Goal: Transaction & Acquisition: Purchase product/service

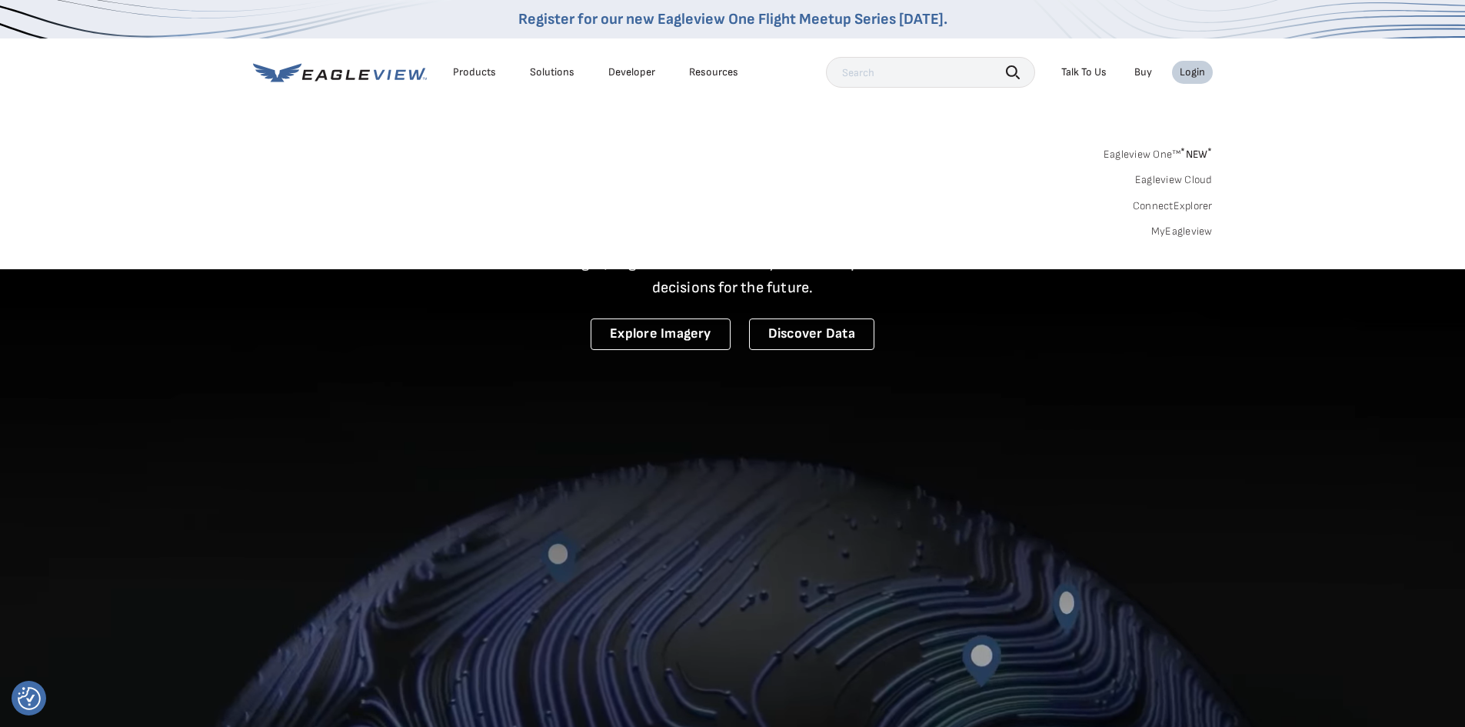
click at [1190, 72] on div "Login" at bounding box center [1192, 72] width 25 height 14
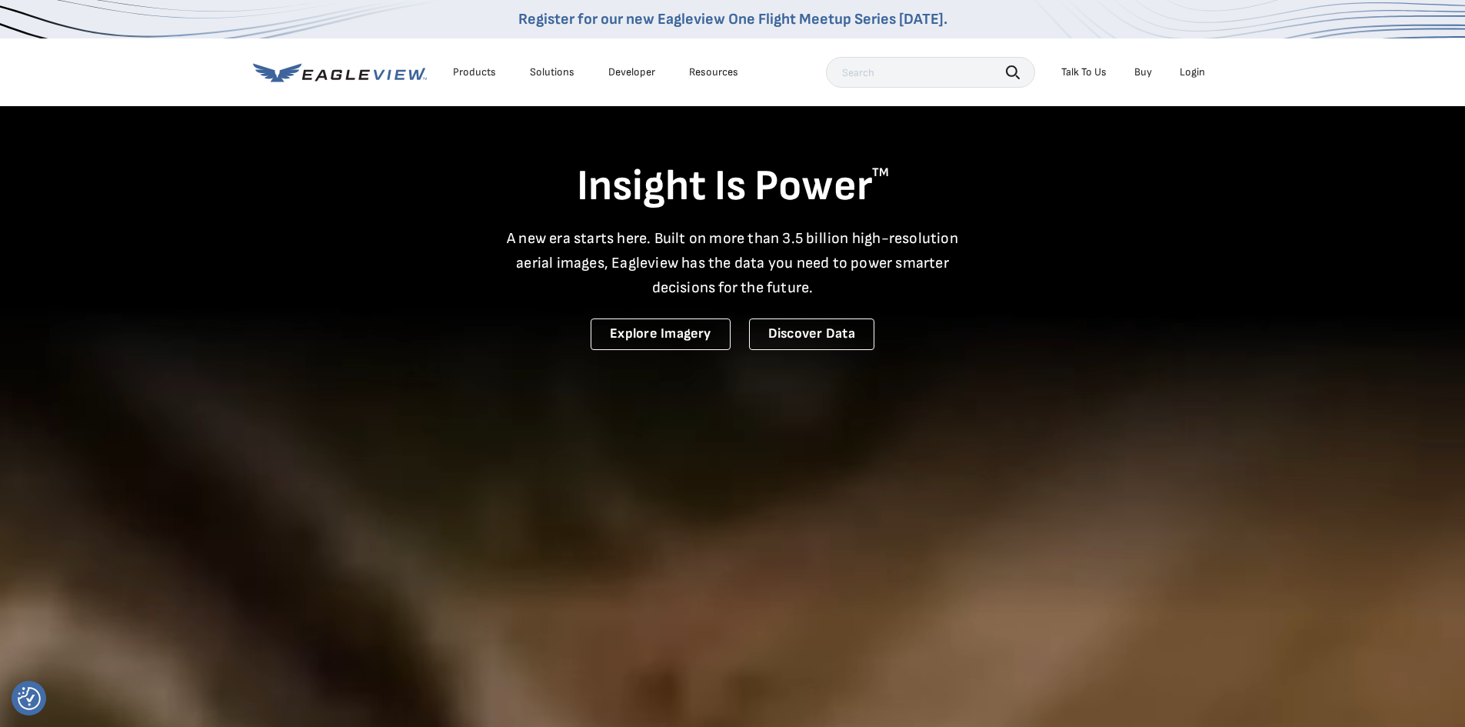
click at [1190, 72] on div "Login" at bounding box center [1192, 72] width 25 height 14
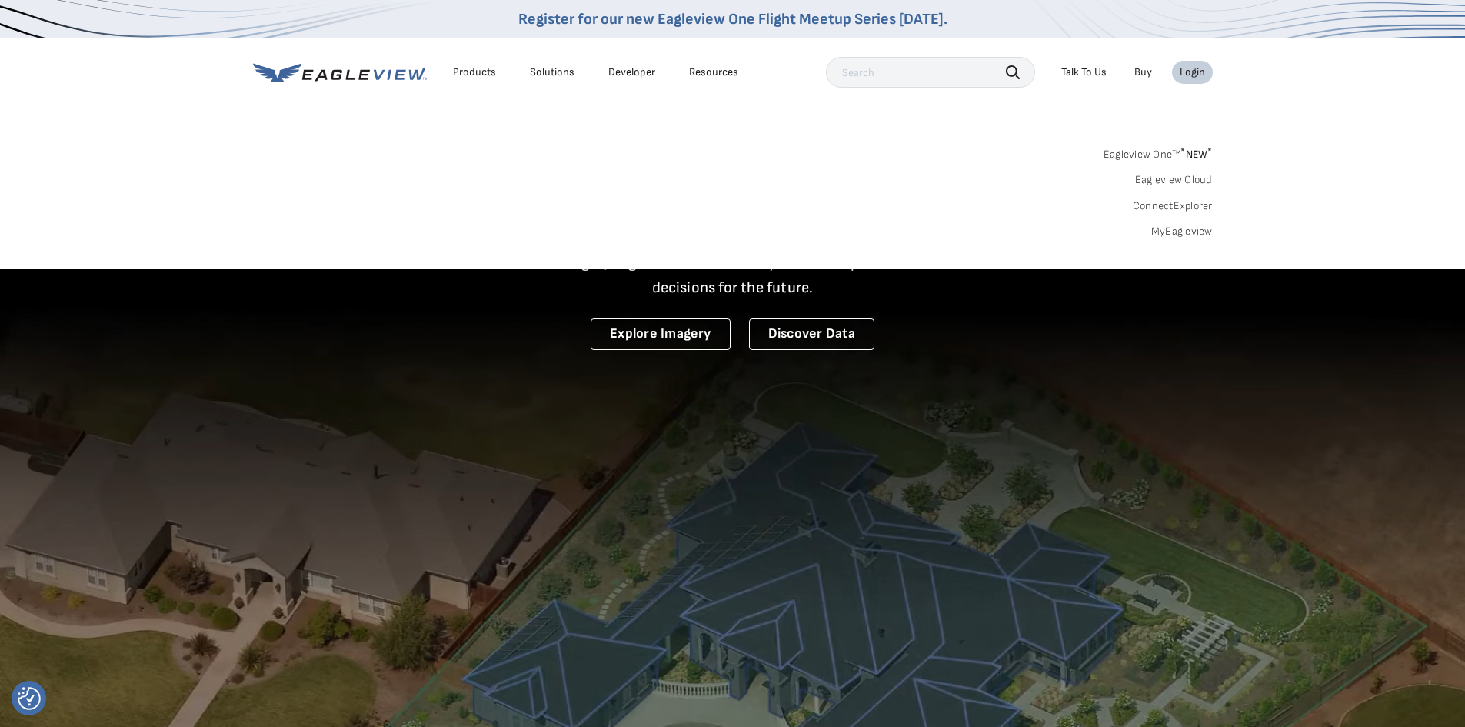
click at [1153, 156] on link "Eagleview One™ * NEW *" at bounding box center [1157, 152] width 109 height 18
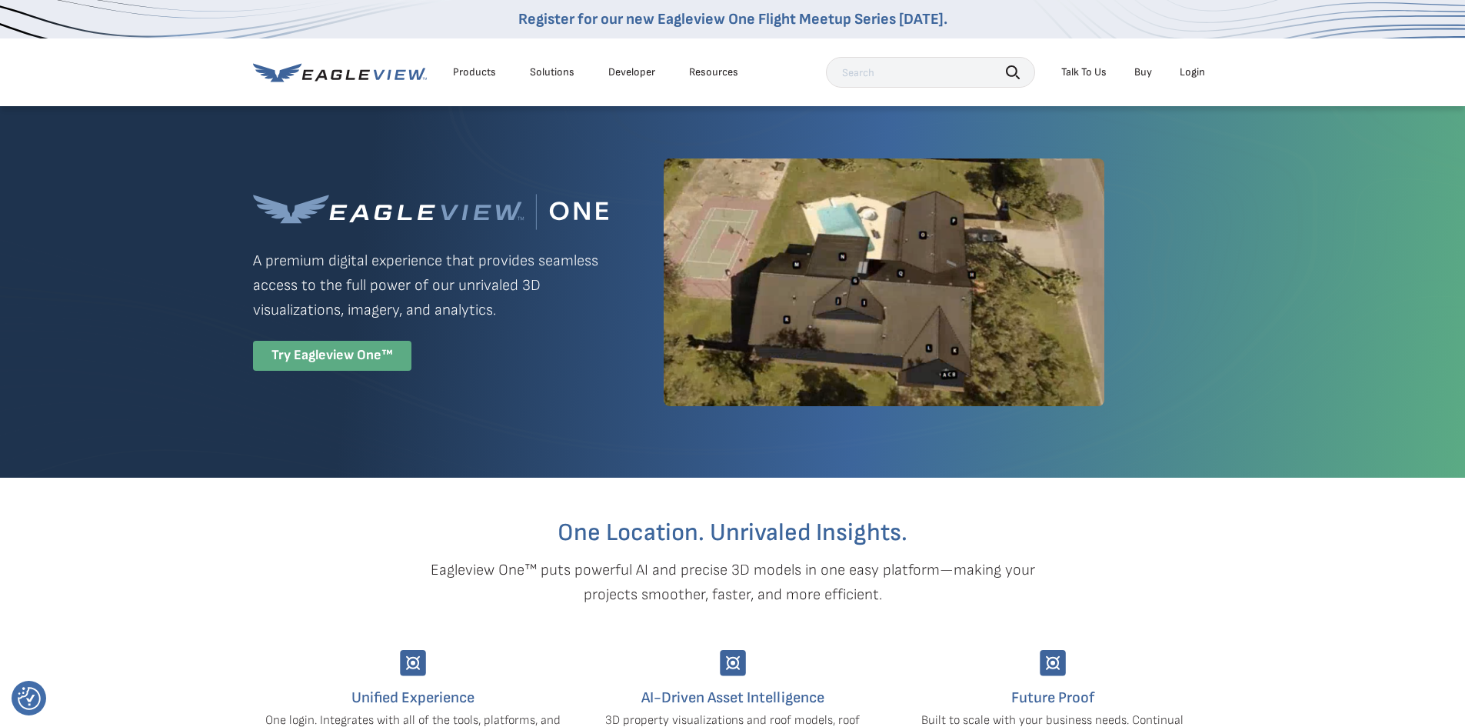
click at [351, 354] on div "Try Eagleview One™" at bounding box center [332, 356] width 158 height 30
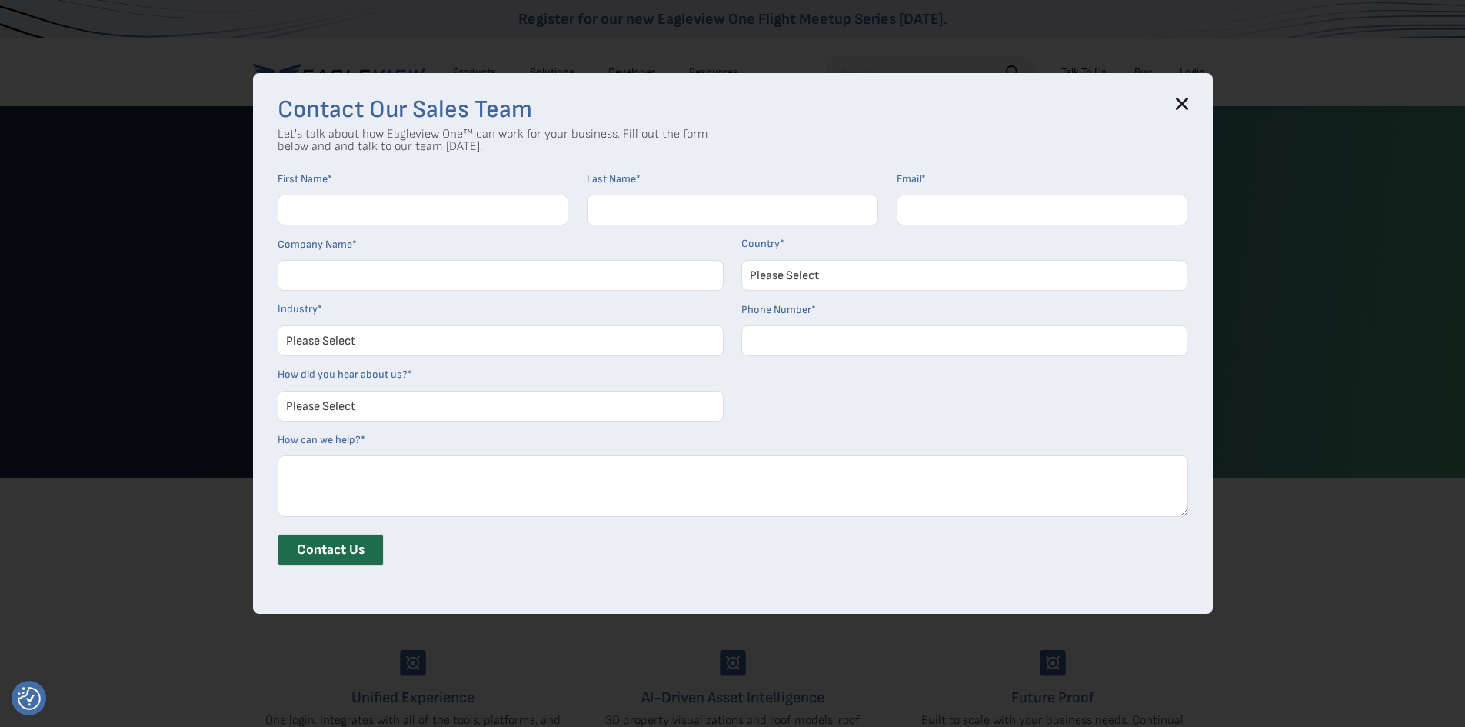
click at [1185, 105] on icon at bounding box center [1182, 104] width 12 height 12
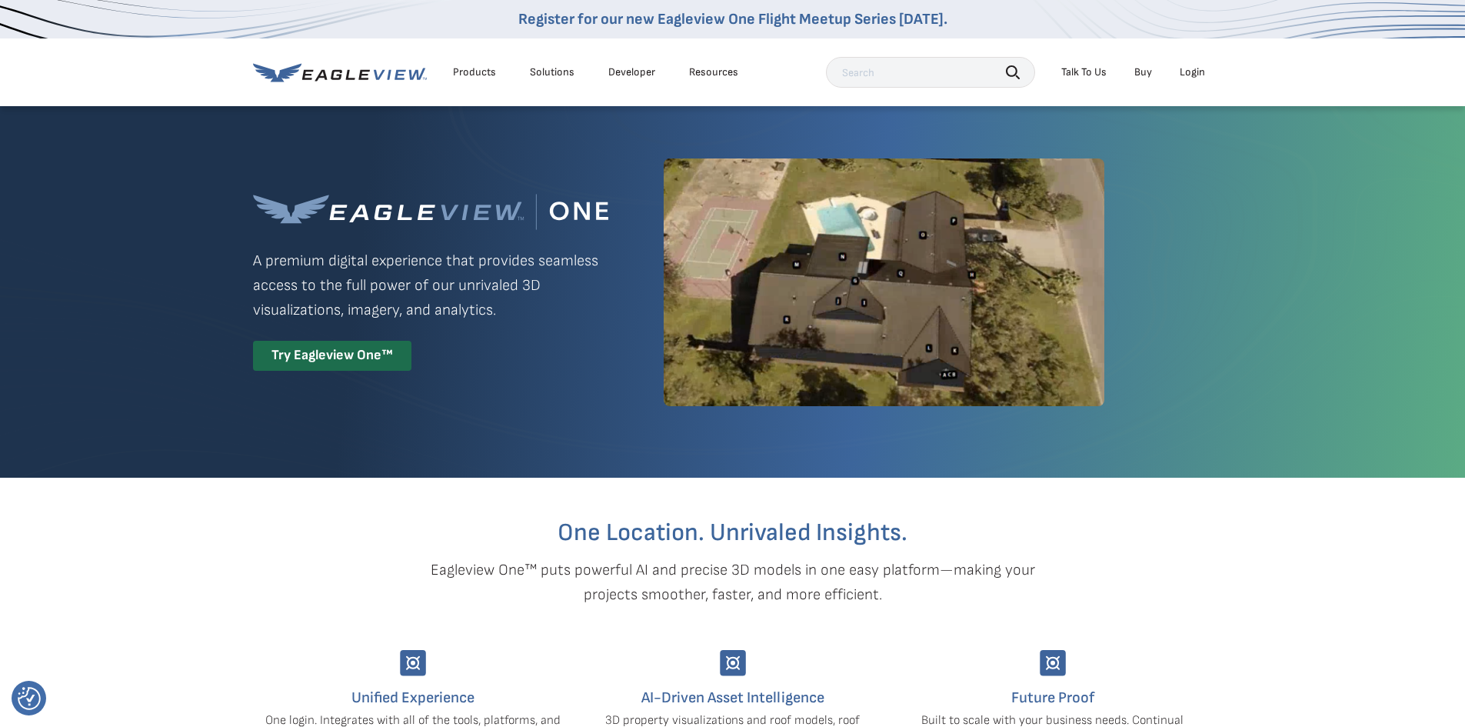
click at [1193, 79] on li "Login" at bounding box center [1192, 72] width 41 height 23
click at [1200, 75] on div "Login" at bounding box center [1192, 72] width 25 height 14
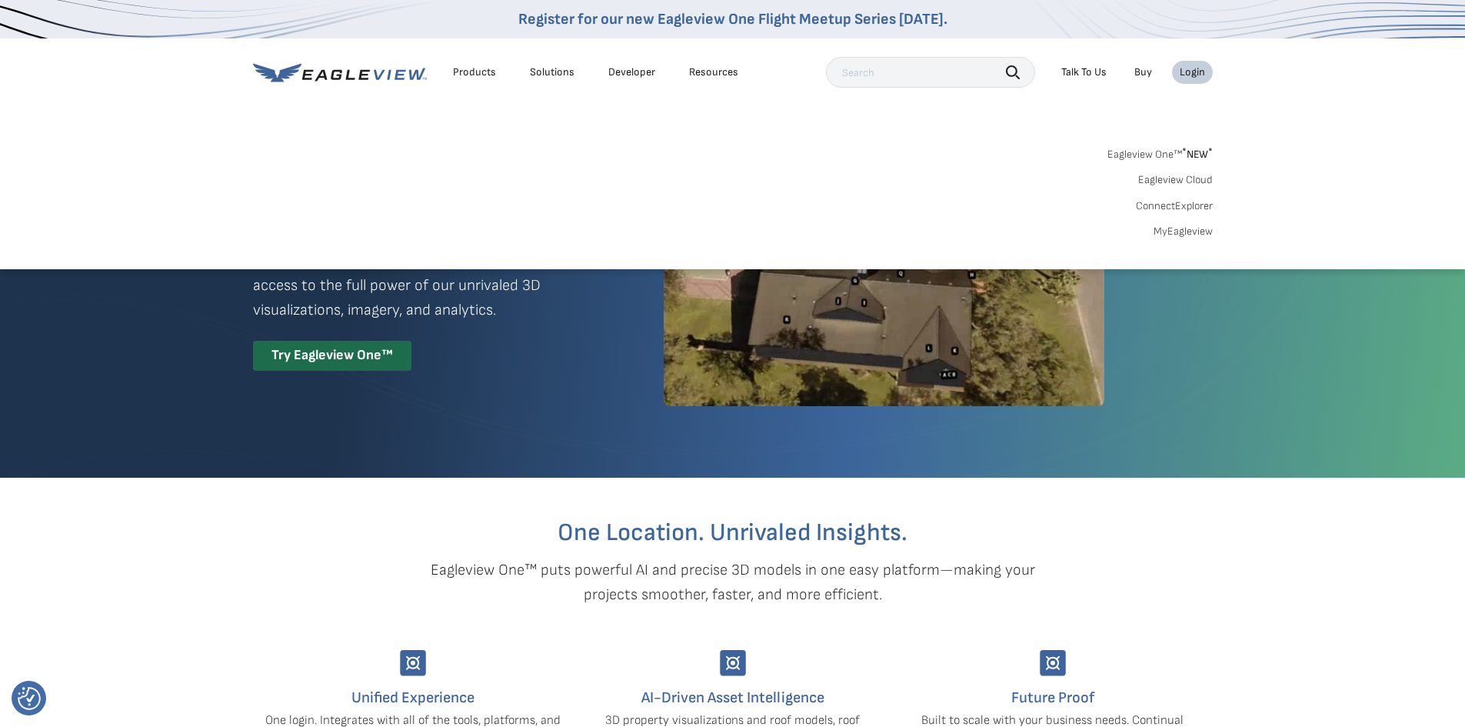
click at [1186, 227] on link "MyEagleview" at bounding box center [1182, 232] width 59 height 14
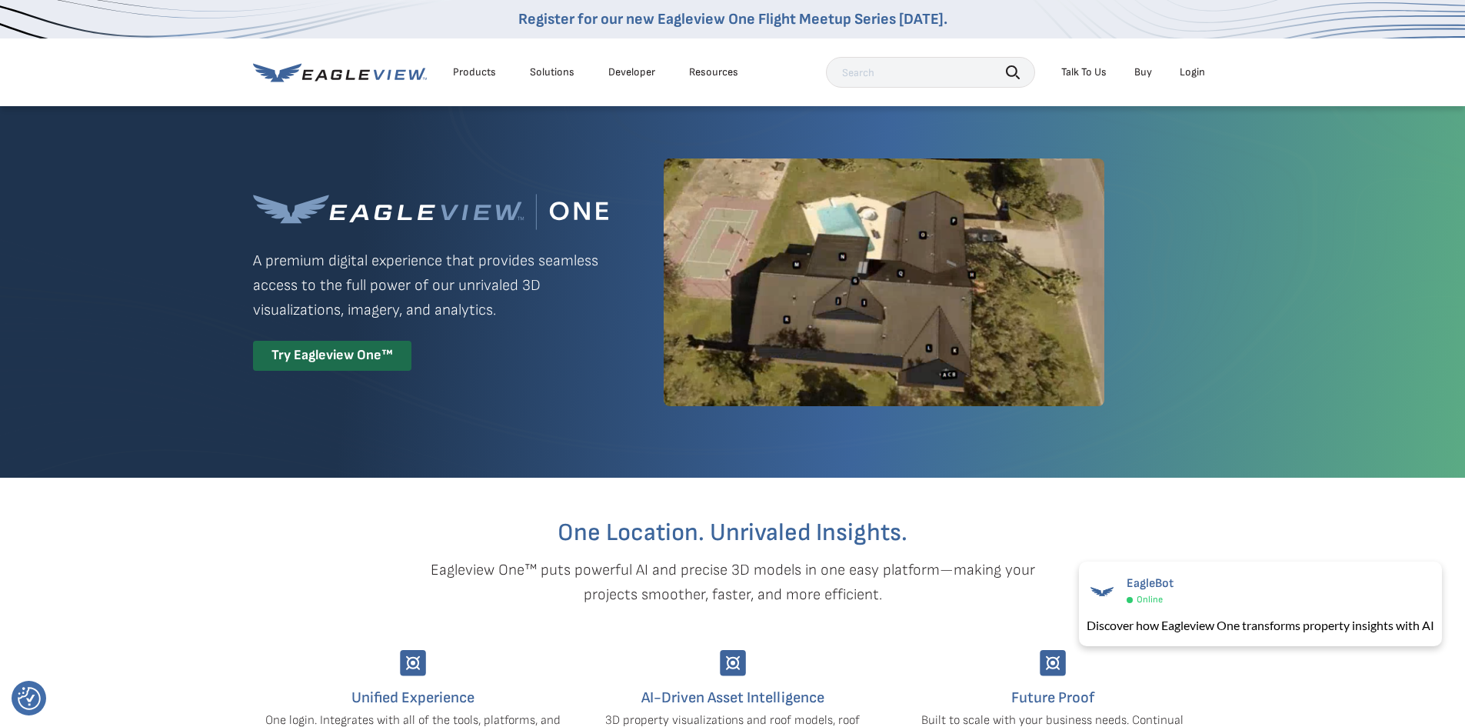
click at [1198, 58] on div "Search Talk To Us Buy Login" at bounding box center [1019, 72] width 387 height 31
click at [1187, 72] on div "Login" at bounding box center [1192, 72] width 25 height 14
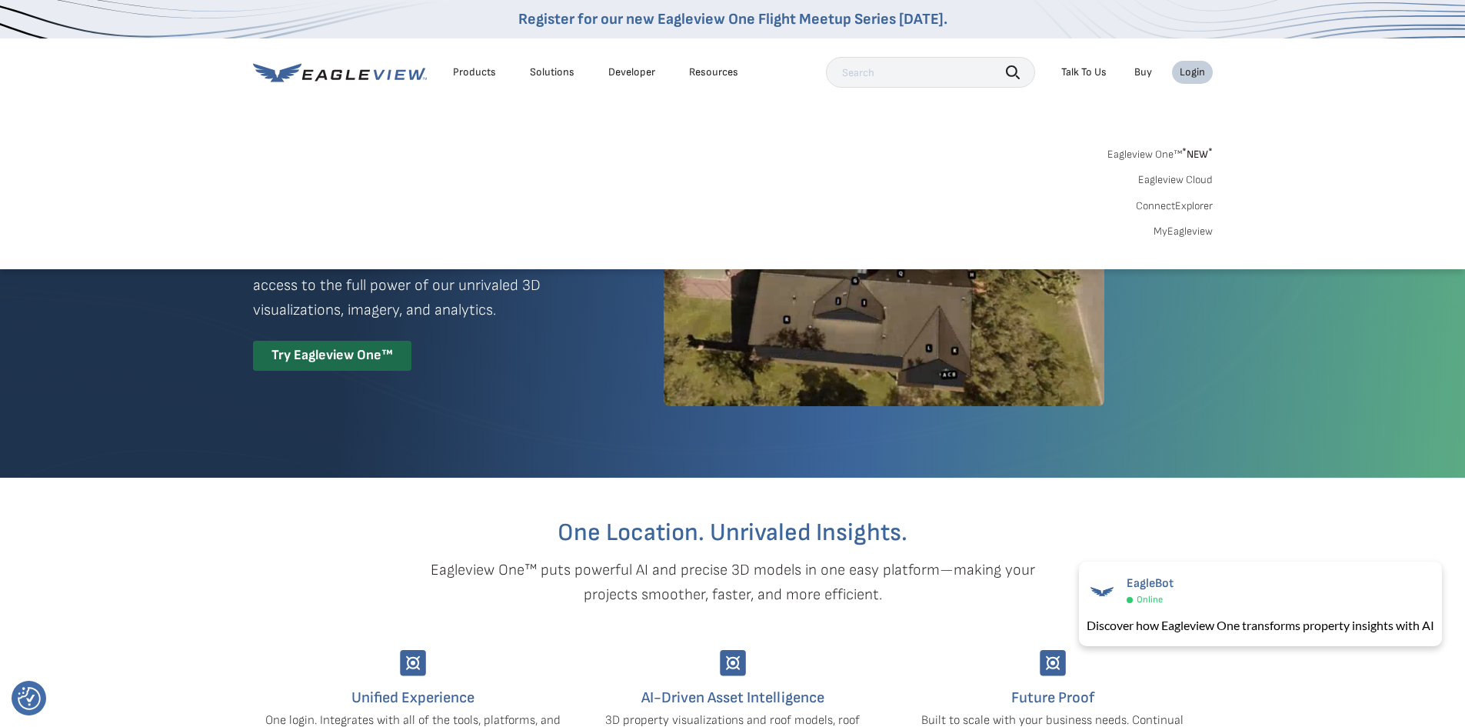
click at [1193, 236] on link "MyEagleview" at bounding box center [1182, 232] width 59 height 14
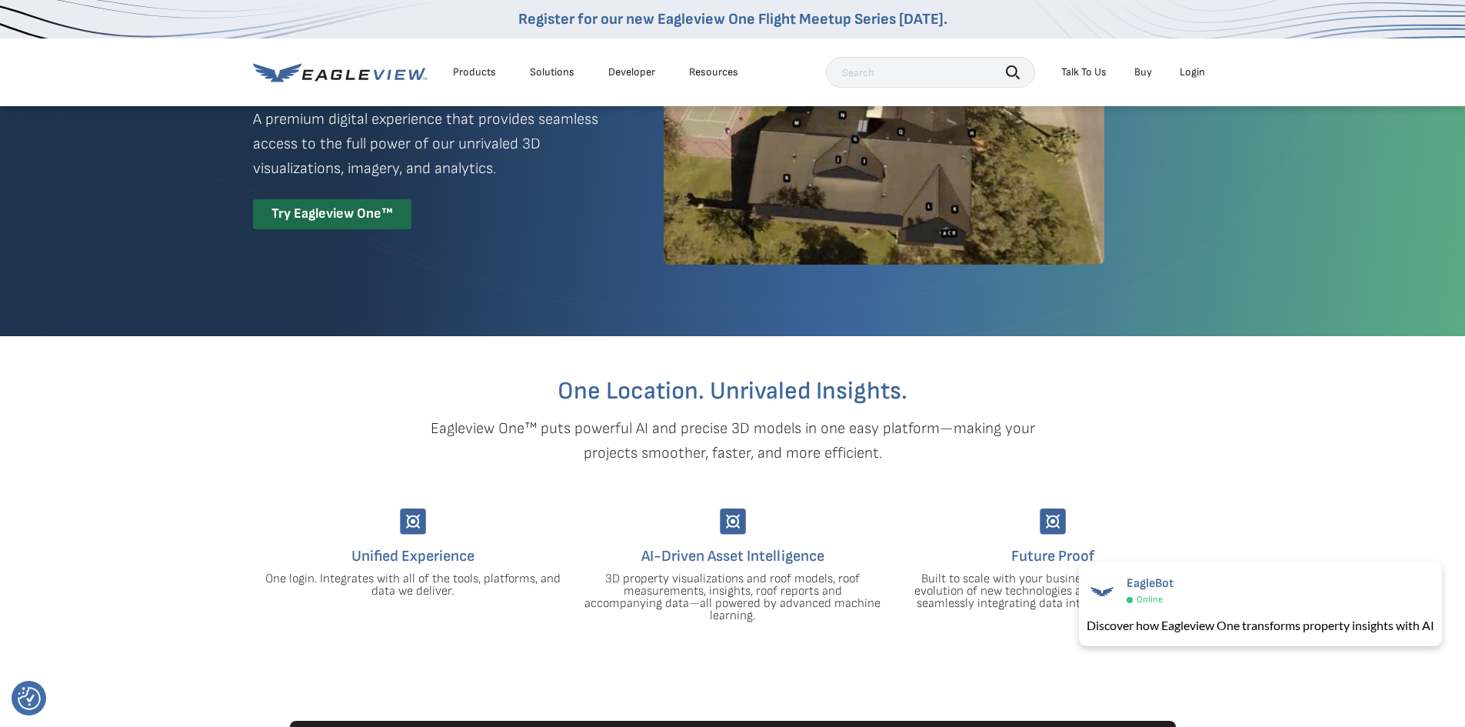
scroll to position [384, 0]
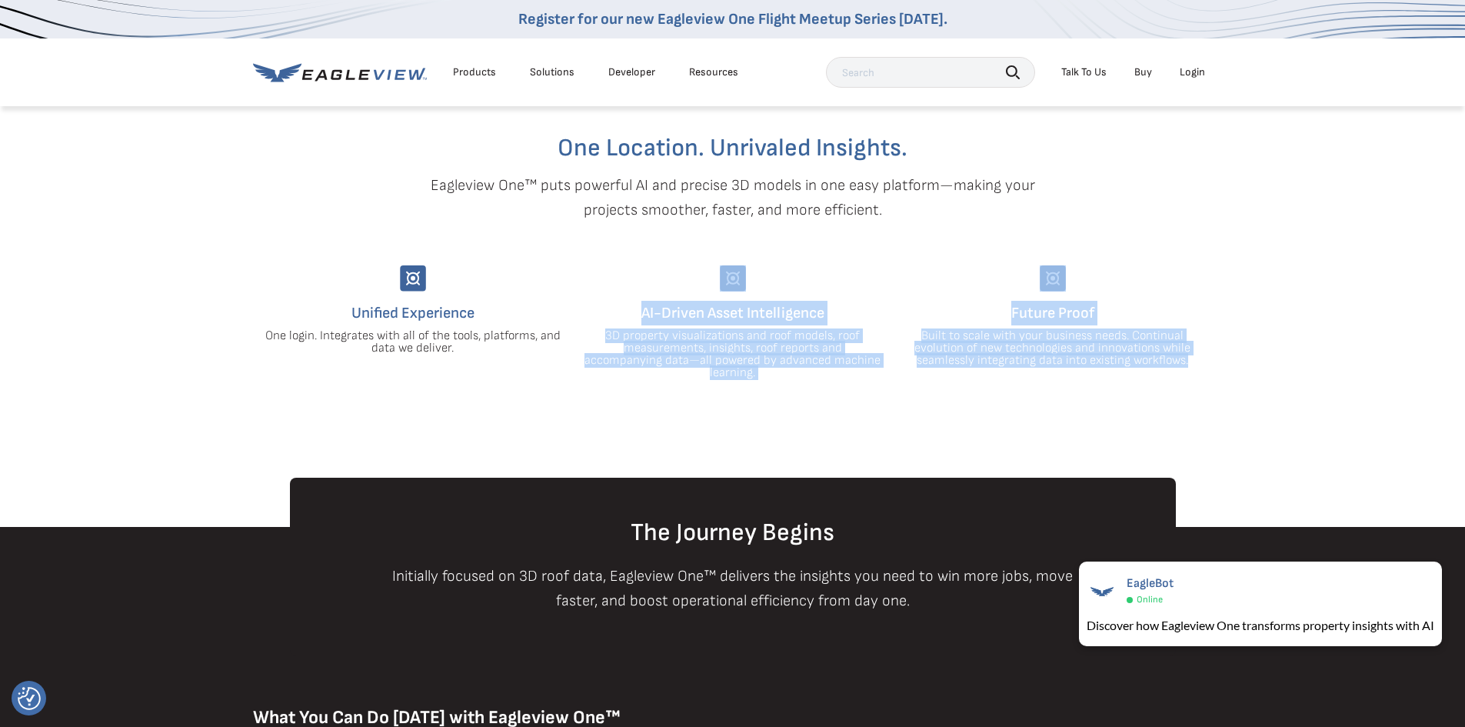
drag, startPoint x: 588, startPoint y: 290, endPoint x: 1296, endPoint y: 398, distance: 716.3
click at [1381, 418] on section "One Location. Unrivaled Insights. Eagleview One™ puts powerful AI and precise 3…" at bounding box center [732, 285] width 1465 height 384
click at [1287, 396] on section "One Location. Unrivaled Insights. Eagleview One™ puts powerful AI and precise 3…" at bounding box center [732, 285] width 1465 height 384
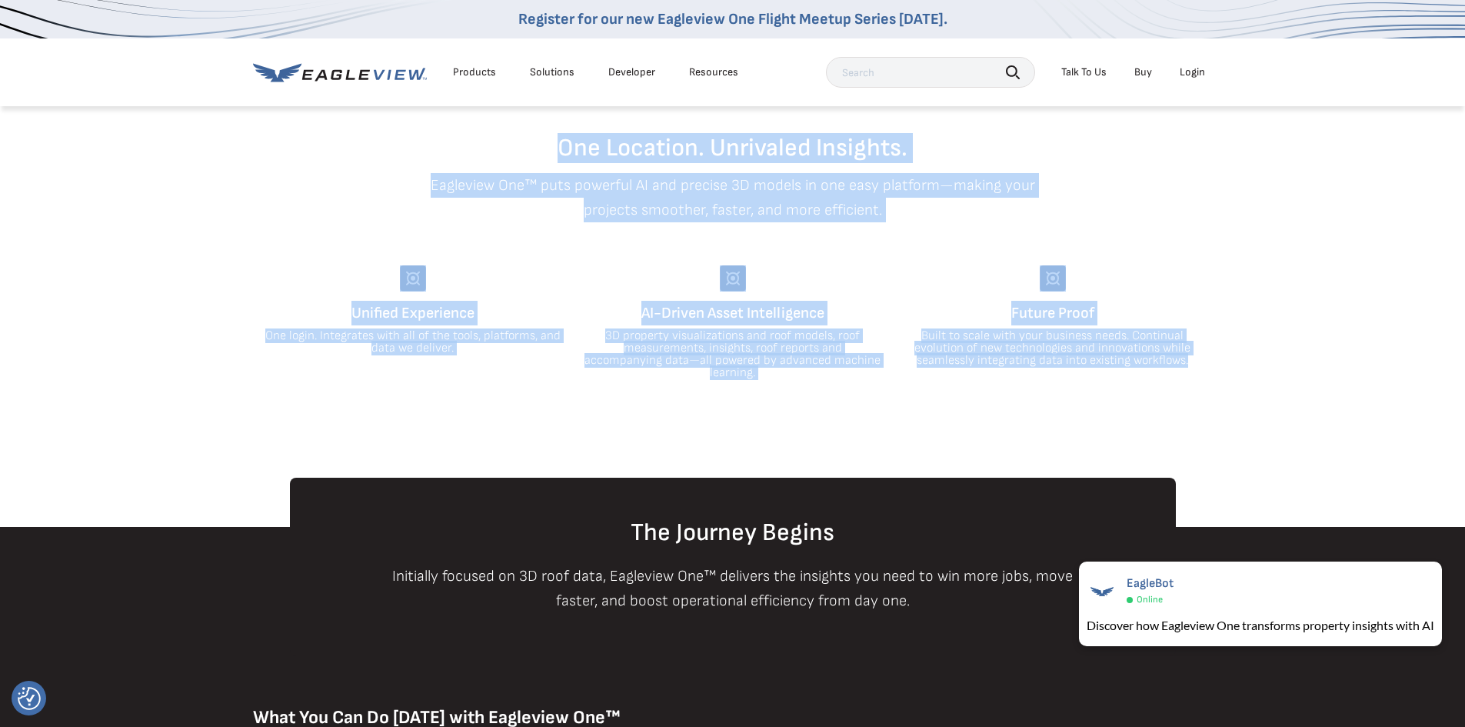
drag, startPoint x: 1283, startPoint y: 392, endPoint x: 443, endPoint y: 108, distance: 886.6
click at [443, 108] on section "One Location. Unrivaled Insights. Eagleview One™ puts powerful AI and precise 3…" at bounding box center [732, 285] width 1465 height 384
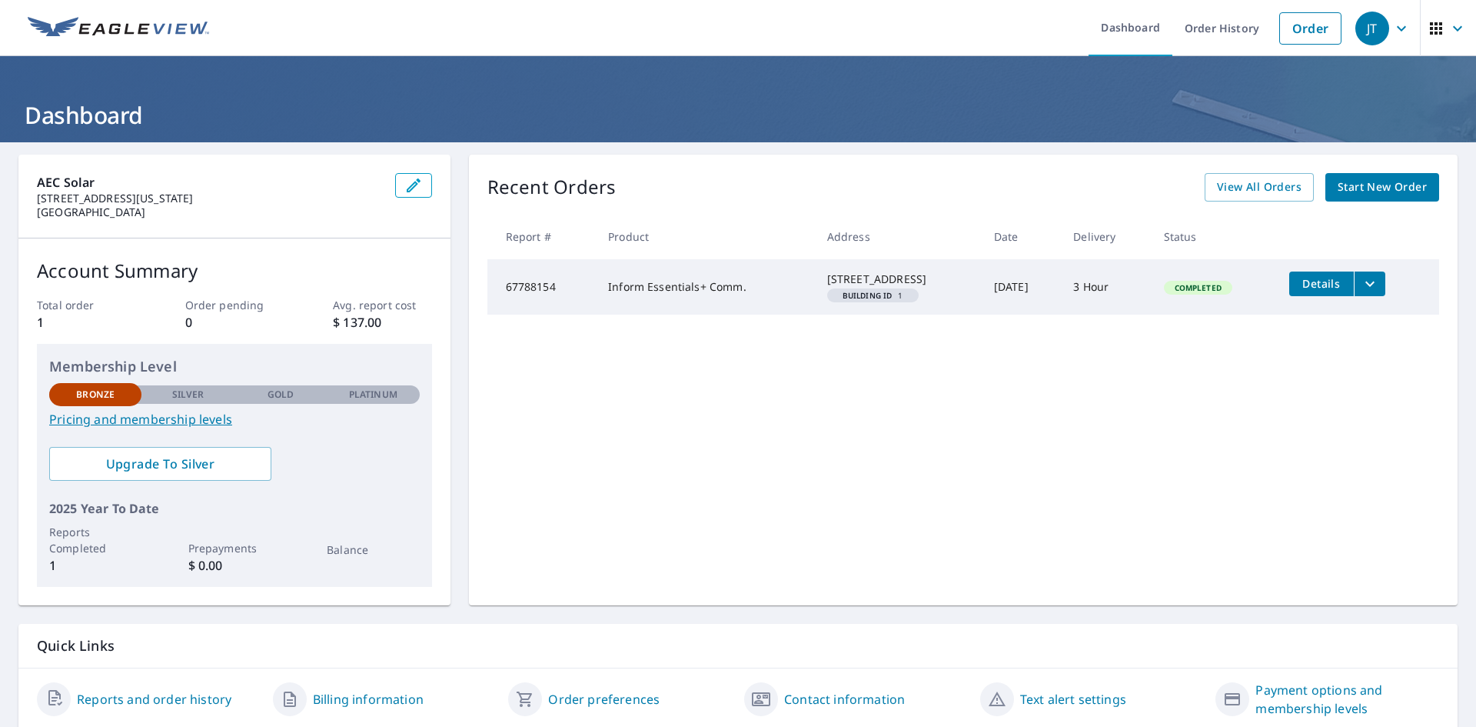
drag, startPoint x: 1359, startPoint y: 288, endPoint x: 1356, endPoint y: 281, distance: 8.0
click at [1361, 288] on icon "filesDropdownBtn-67788154" at bounding box center [1370, 284] width 18 height 18
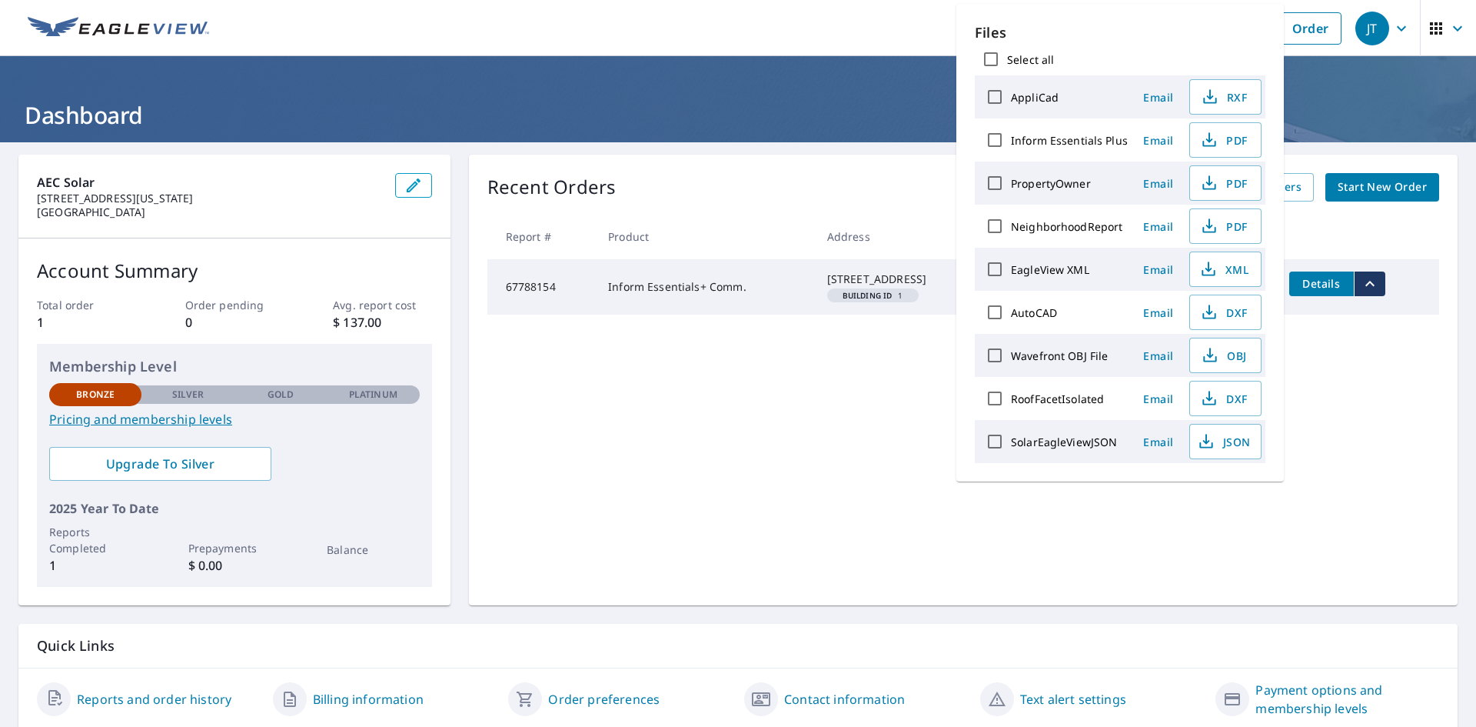
click at [1417, 294] on td "Details" at bounding box center [1358, 283] width 162 height 49
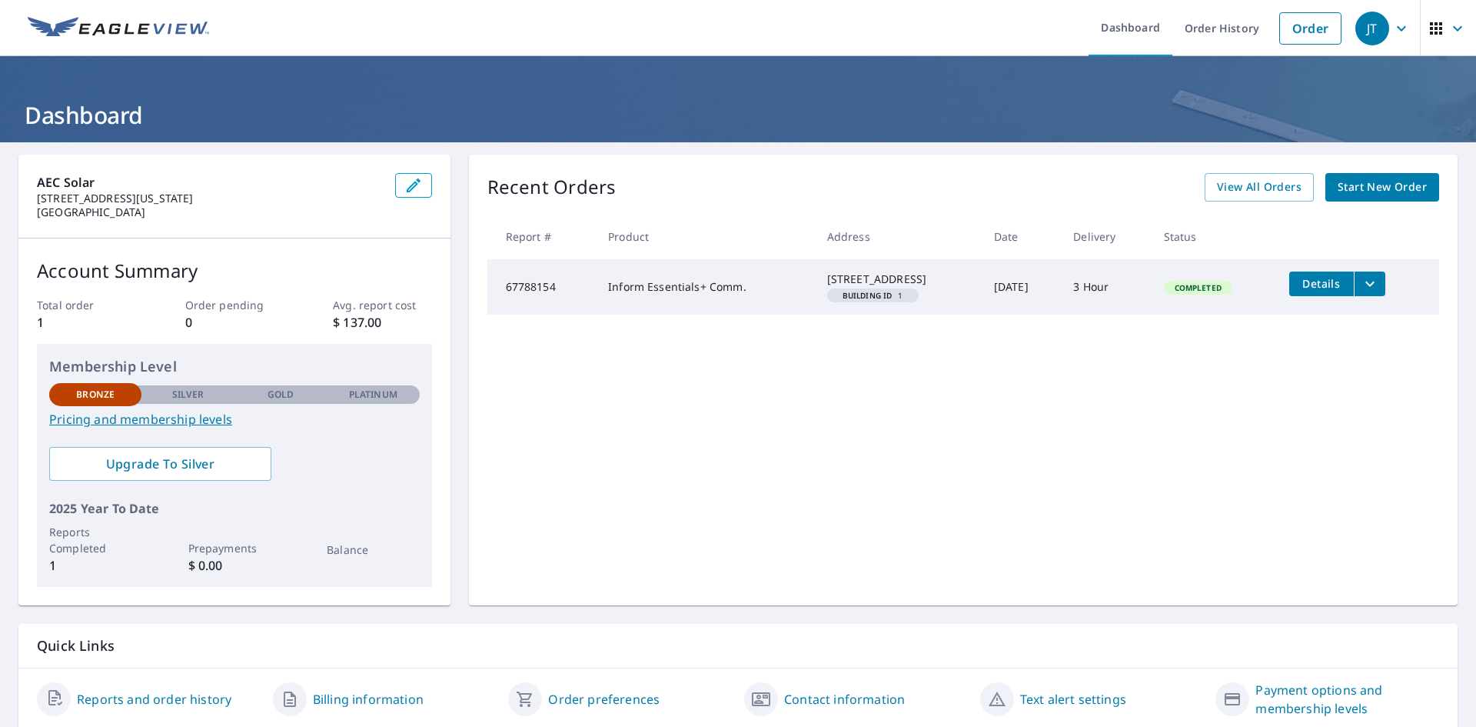
scroll to position [55, 0]
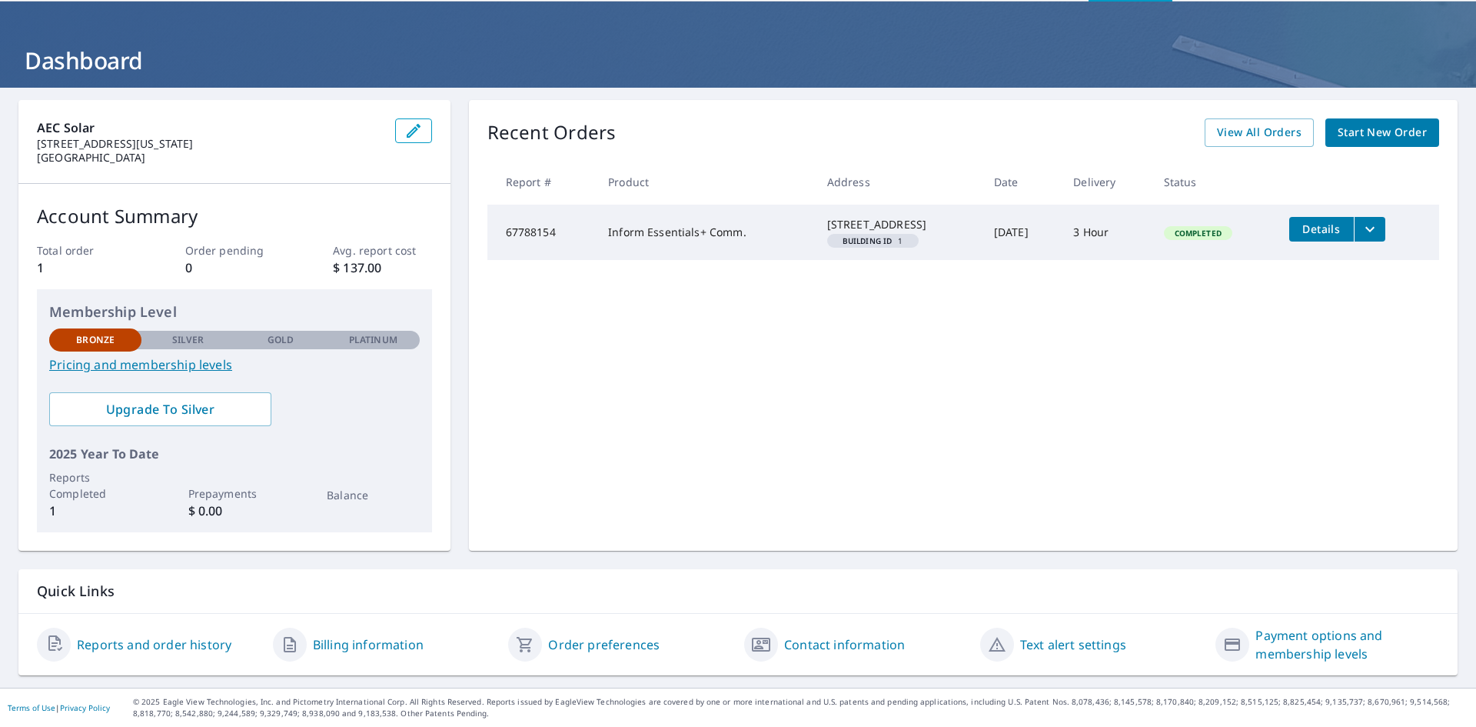
click at [740, 245] on td "Inform Essentials+ Comm." at bounding box center [705, 232] width 219 height 55
click at [734, 241] on td "Inform Essentials+ Comm." at bounding box center [705, 232] width 219 height 55
drag, startPoint x: 602, startPoint y: 225, endPoint x: 527, endPoint y: 221, distance: 75.4
click at [529, 221] on tr "67788154 Inform Essentials+ Comm. [STREET_ADDRESS] Building ID 1 [DATE] 3 Hour …" at bounding box center [964, 232] width 952 height 55
drag, startPoint x: 521, startPoint y: 221, endPoint x: 1476, endPoint y: 230, distance: 955.1
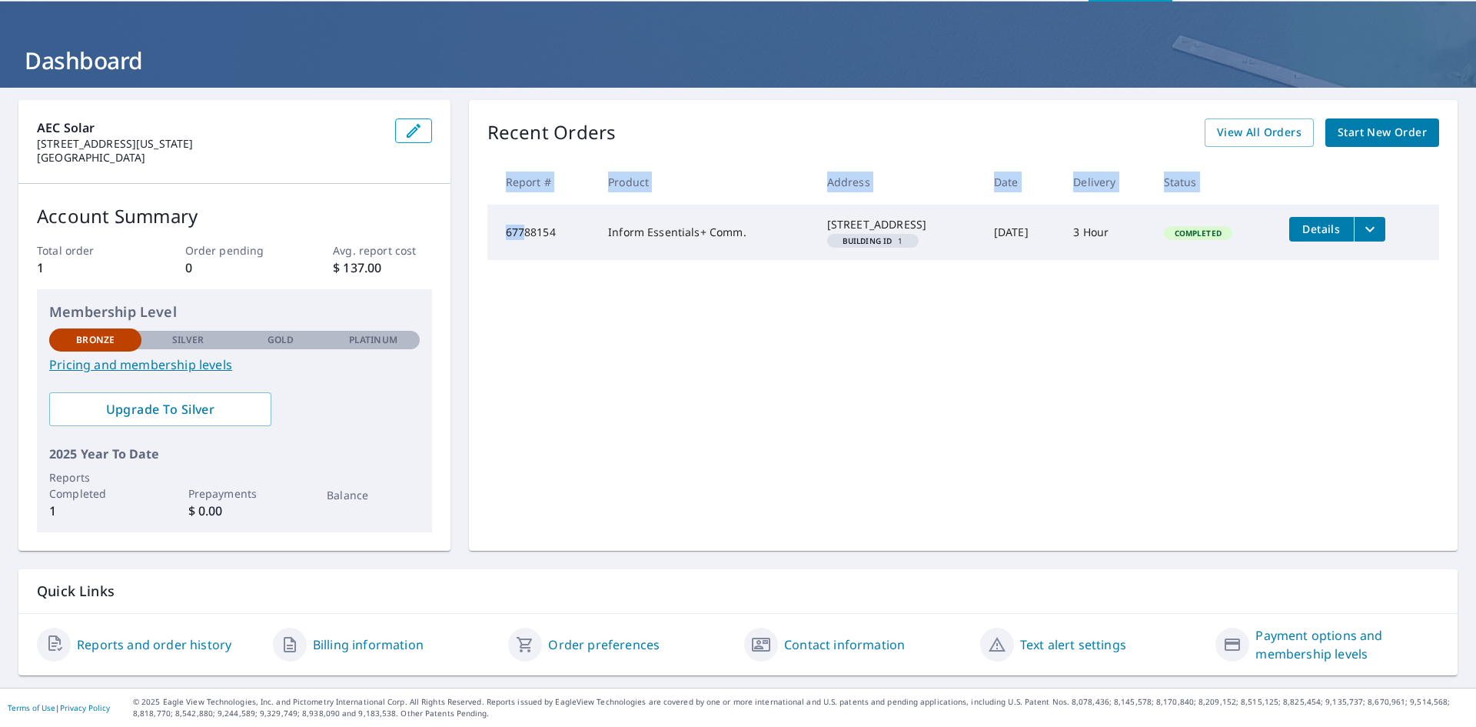
click at [1476, 230] on div "Dashboard Order History Order JT Dashboard AEC Solar [STREET_ADDRESS][US_STATE]…" at bounding box center [738, 363] width 1476 height 727
click at [1334, 228] on span "Details" at bounding box center [1322, 228] width 46 height 15
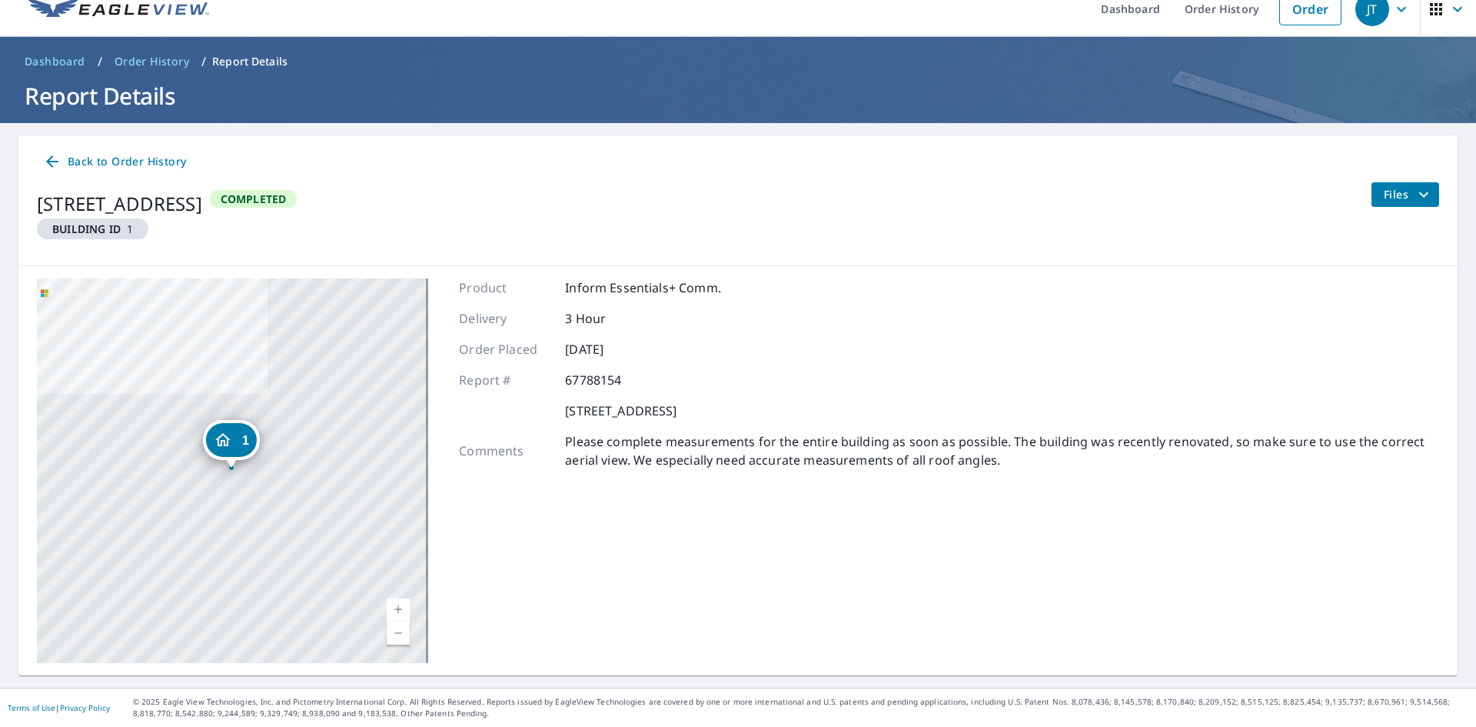
click at [1415, 194] on icon "filesDropdownBtn-67788154" at bounding box center [1424, 194] width 18 height 18
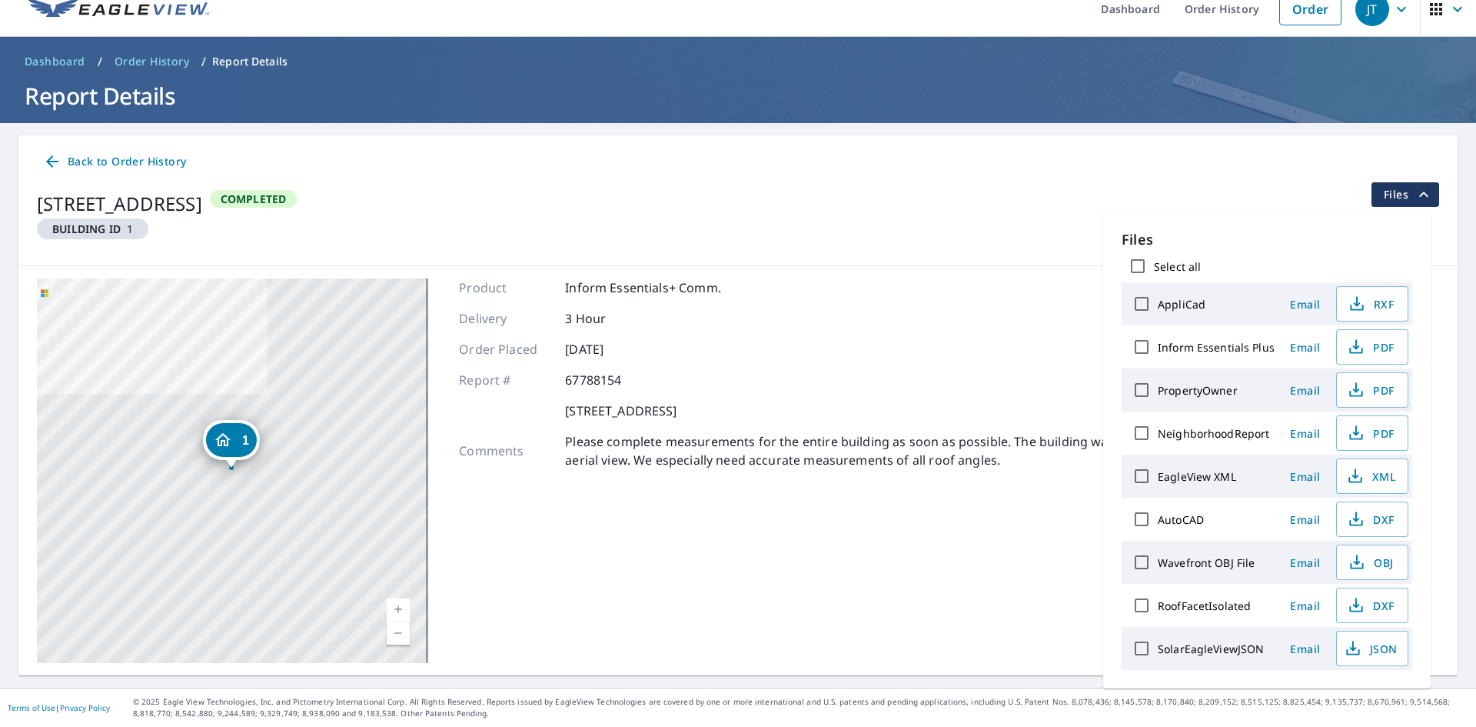
click at [891, 460] on p "Please complete measurements for the entire building as soon as possible. The b…" at bounding box center [1002, 450] width 874 height 37
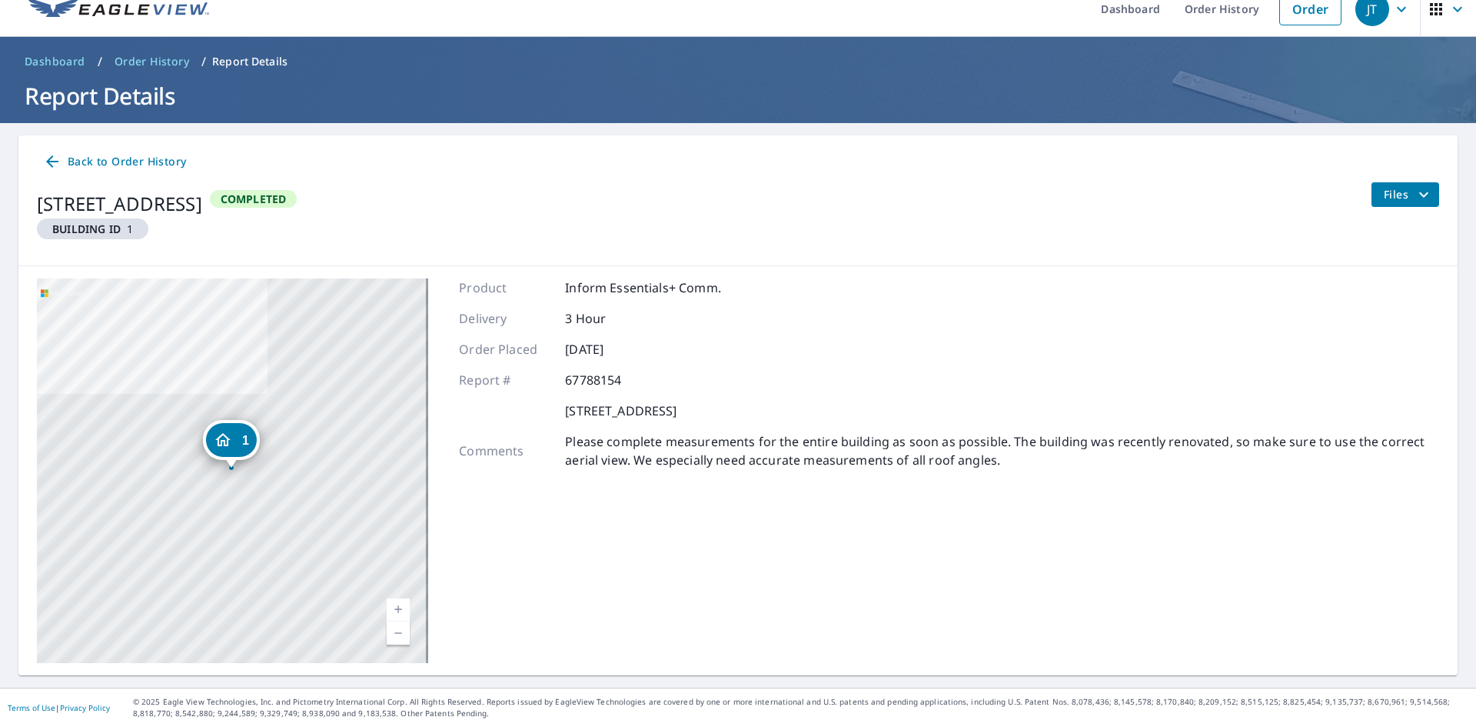
click at [55, 161] on icon at bounding box center [52, 161] width 18 height 18
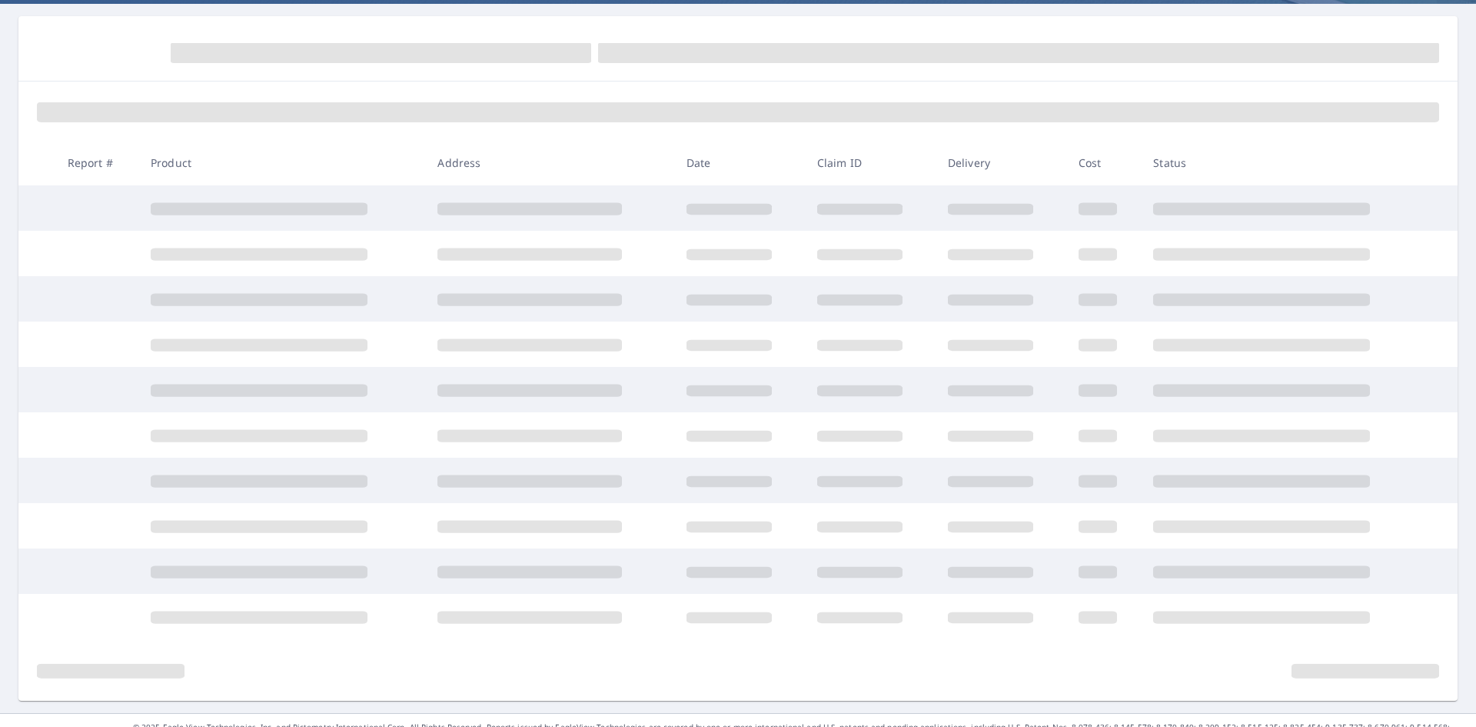
scroll to position [164, 0]
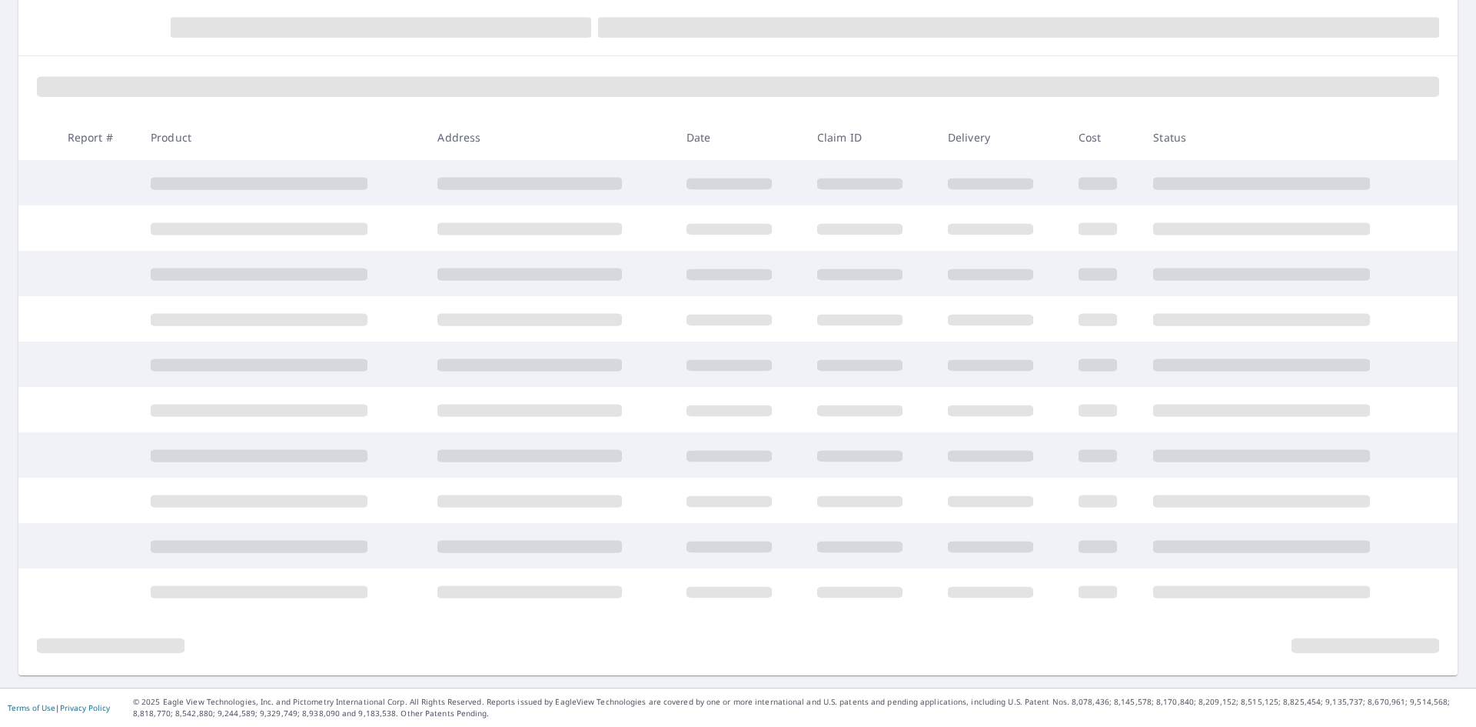
drag, startPoint x: 770, startPoint y: 583, endPoint x: 739, endPoint y: 573, distance: 32.3
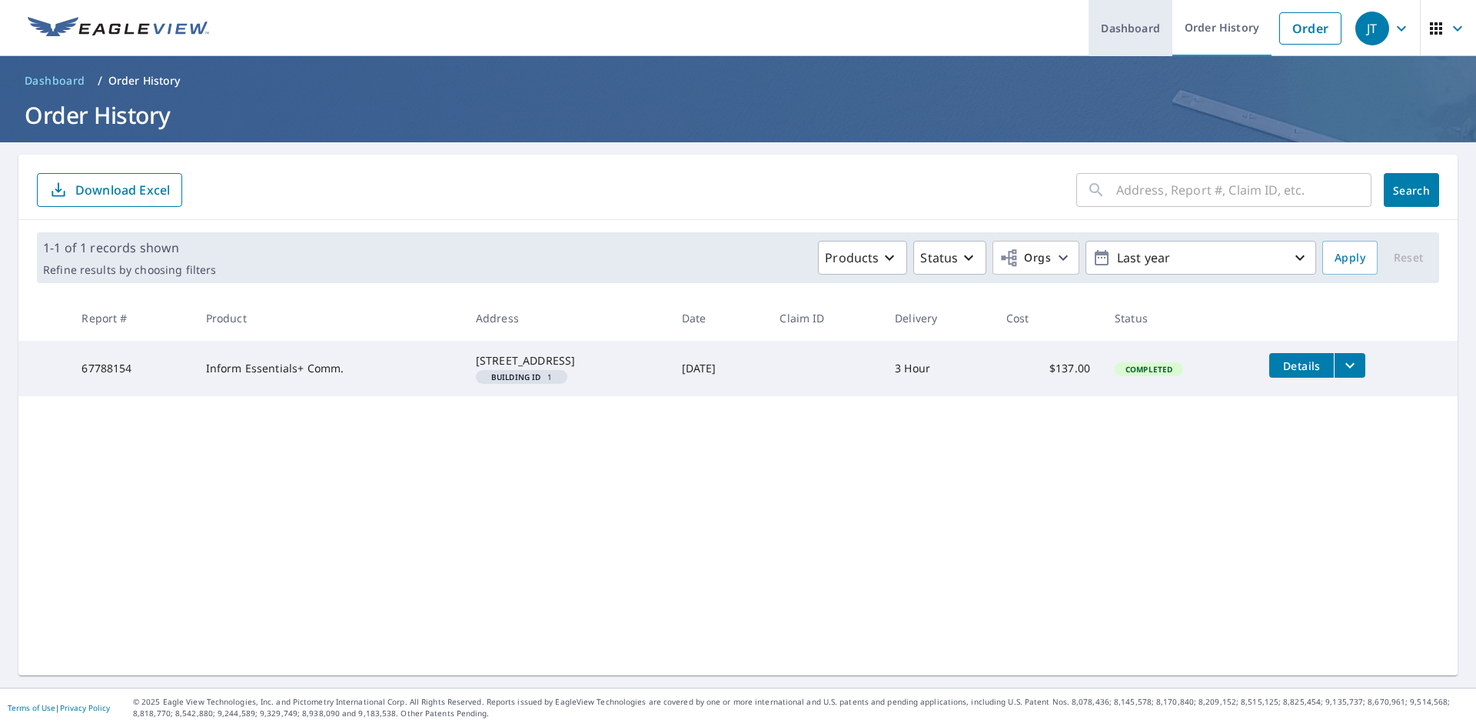
click at [1089, 28] on link "Dashboard" at bounding box center [1131, 28] width 84 height 56
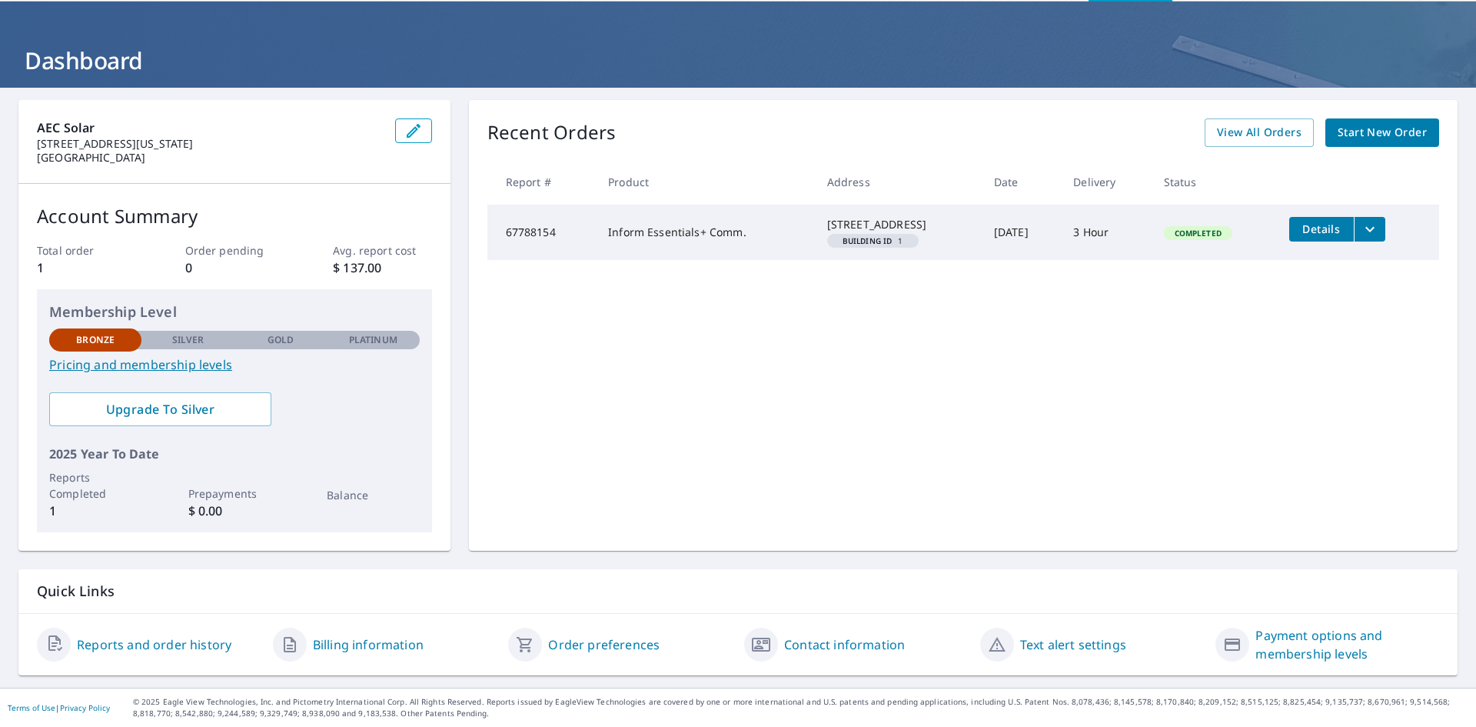
scroll to position [55, 0]
click at [1377, 135] on span "Start New Order" at bounding box center [1382, 132] width 89 height 19
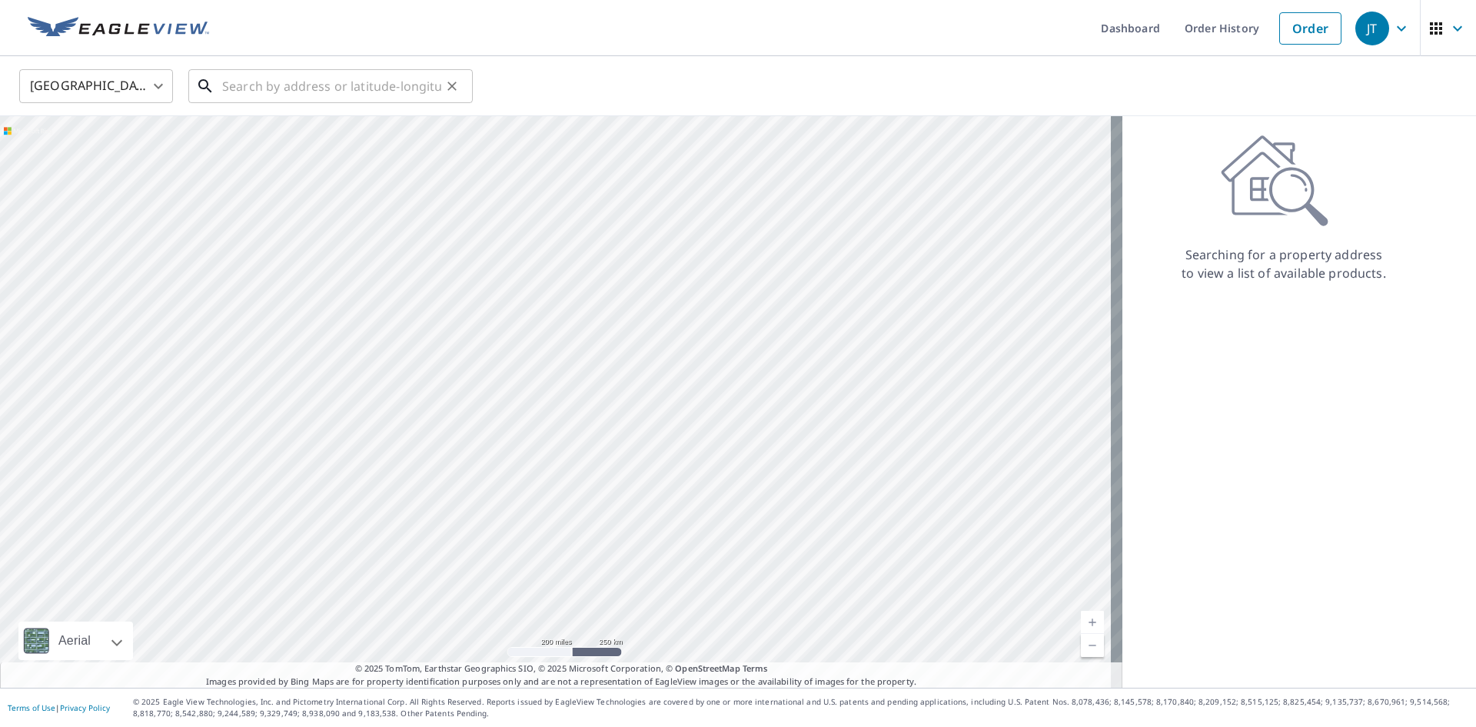
click at [228, 74] on input "text" at bounding box center [331, 86] width 219 height 43
paste input "[STREET_ADDRESS]"
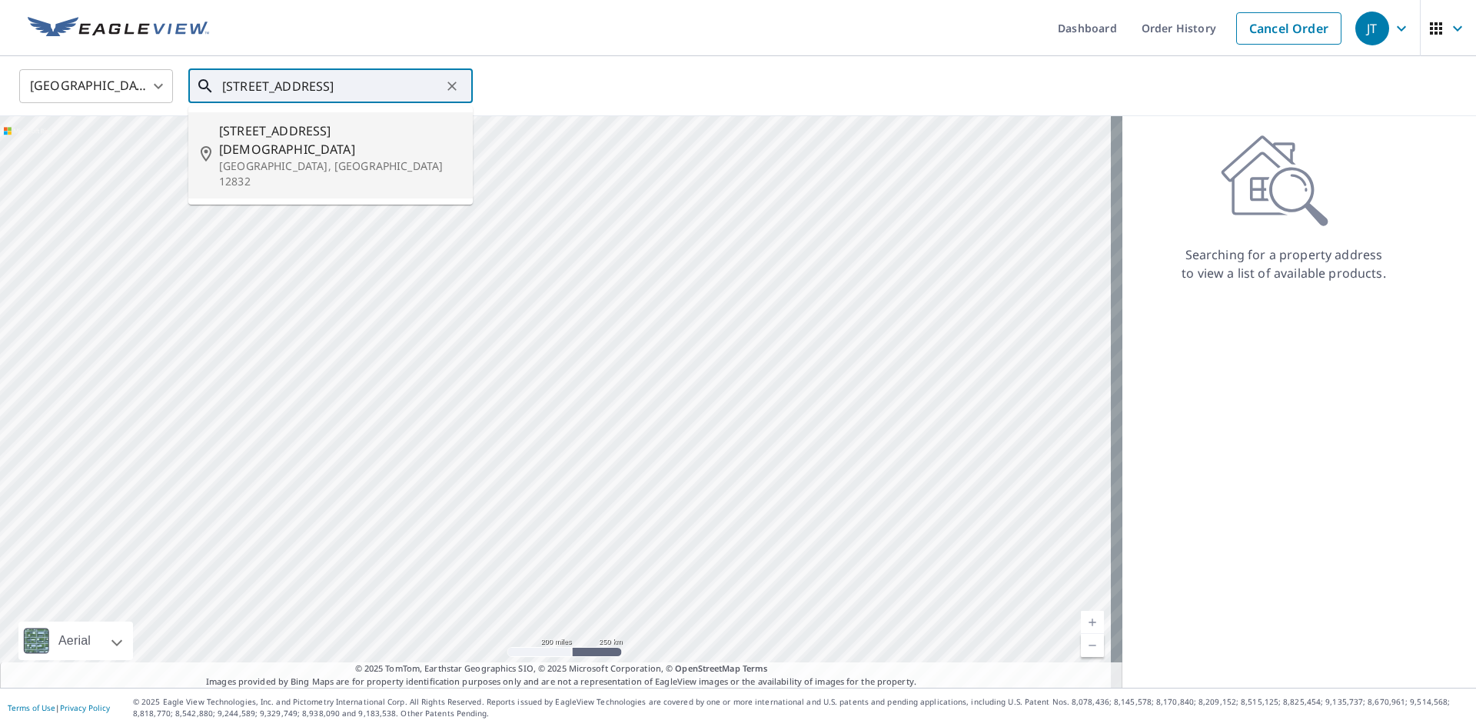
click at [291, 119] on li "[STREET_ADDRESS]" at bounding box center [330, 155] width 285 height 86
type input "[STREET_ADDRESS]"
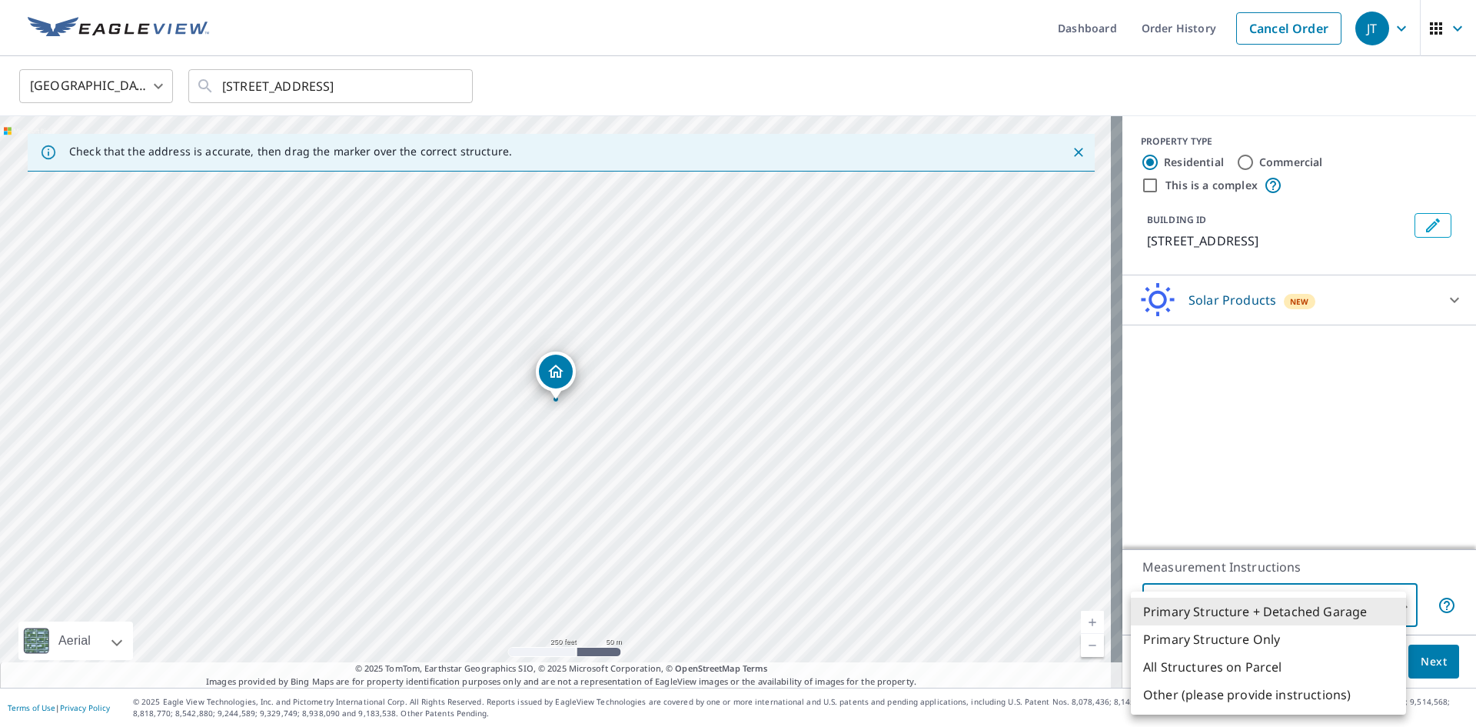
click at [1375, 595] on body "JT JT Dashboard Order History Cancel Order JT [GEOGRAPHIC_DATA] [GEOGRAPHIC_DAT…" at bounding box center [738, 363] width 1476 height 727
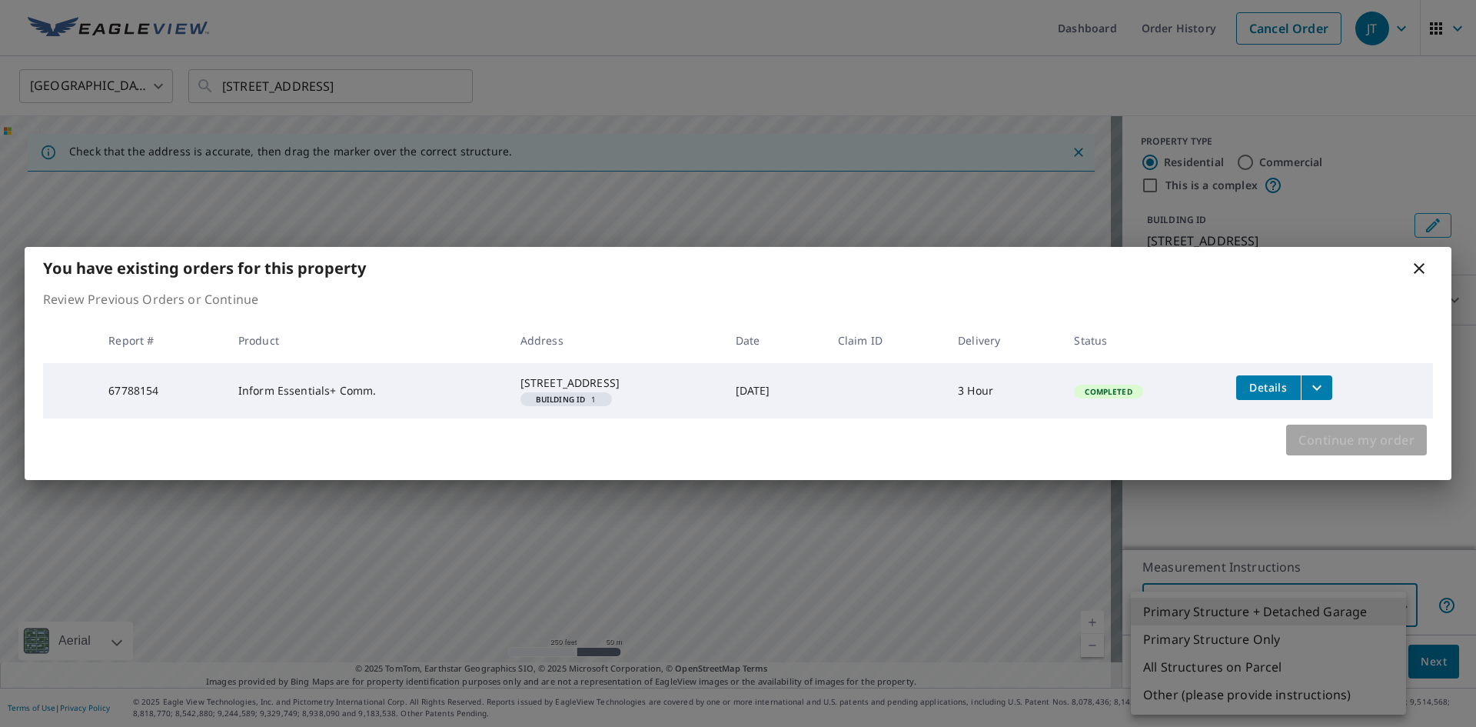
click at [1339, 441] on span "Continue my order" at bounding box center [1357, 440] width 116 height 22
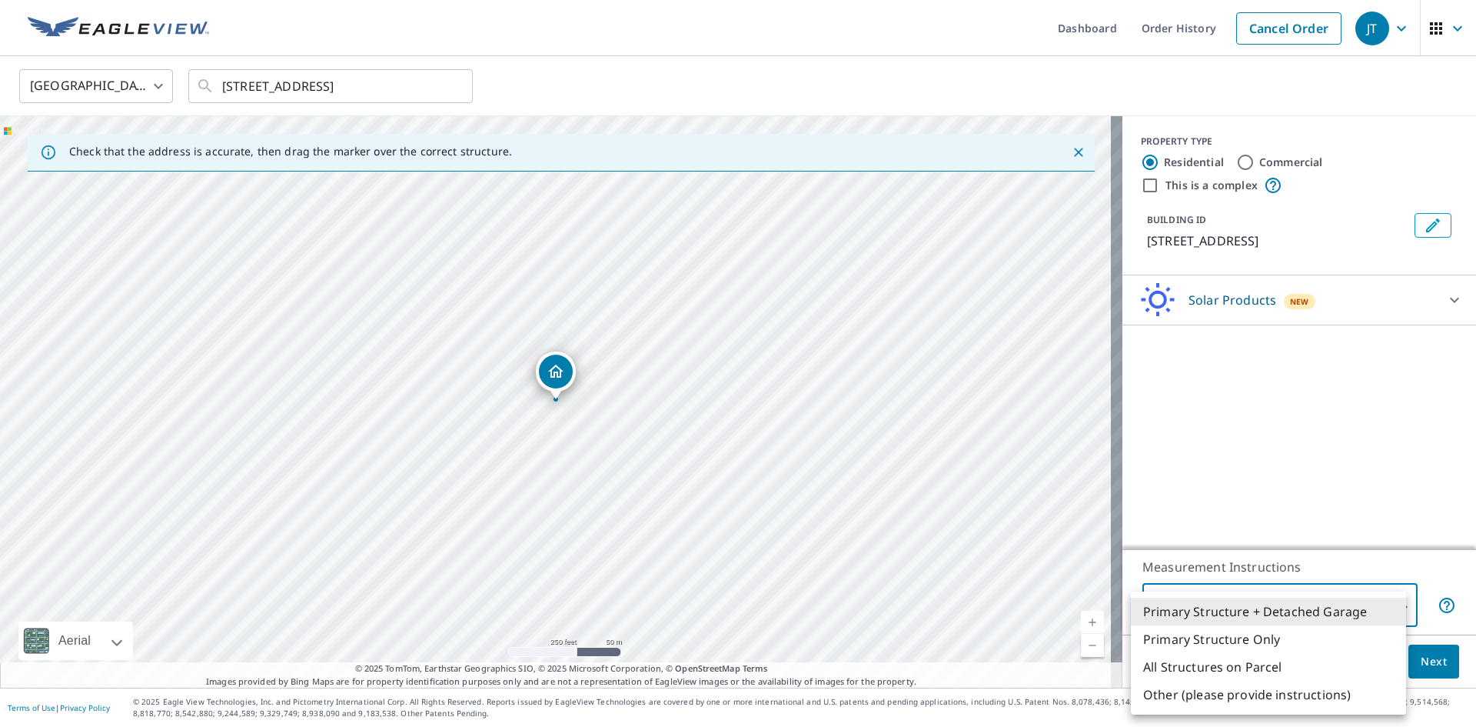
click at [1309, 311] on div at bounding box center [738, 363] width 1476 height 727
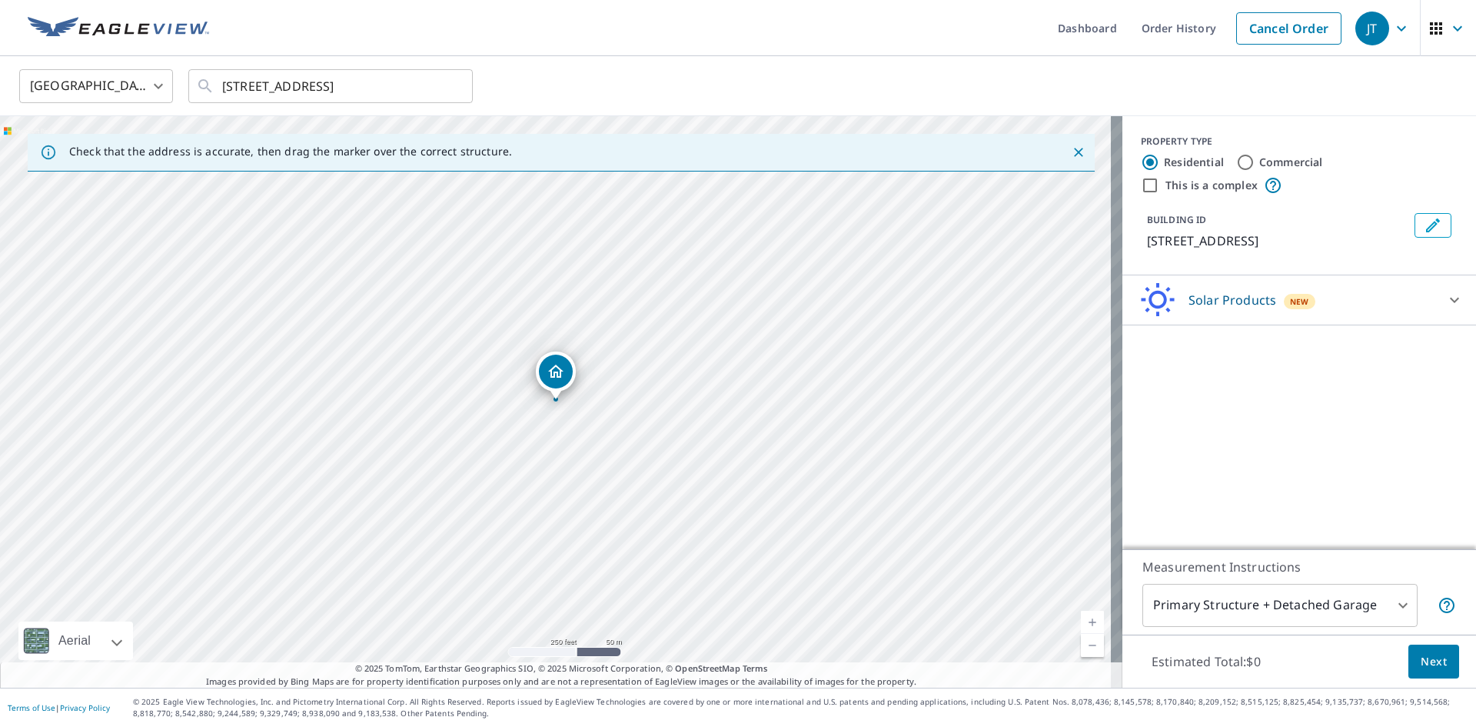
click at [1307, 298] on div "Solar Products New" at bounding box center [1285, 300] width 301 height 36
click at [1316, 209] on div "BUILDING ID [STREET_ADDRESS]" at bounding box center [1299, 231] width 317 height 49
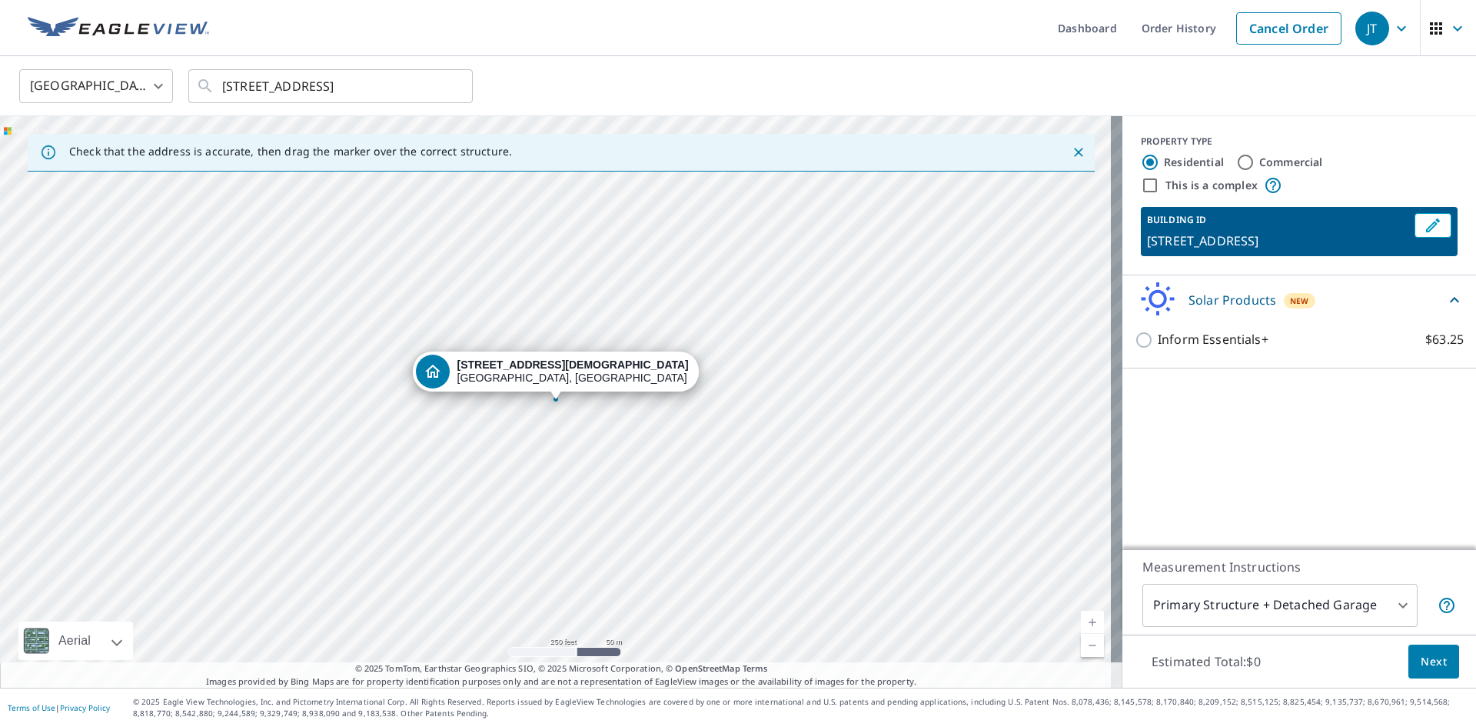
click at [1257, 151] on div "PROPERTY TYPE Residential Commercial This is a complex" at bounding box center [1299, 165] width 317 height 60
click at [1244, 156] on div "Commercial" at bounding box center [1279, 162] width 87 height 18
click at [1236, 159] on input "Commercial" at bounding box center [1245, 162] width 18 height 18
radio input "true"
type input "4"
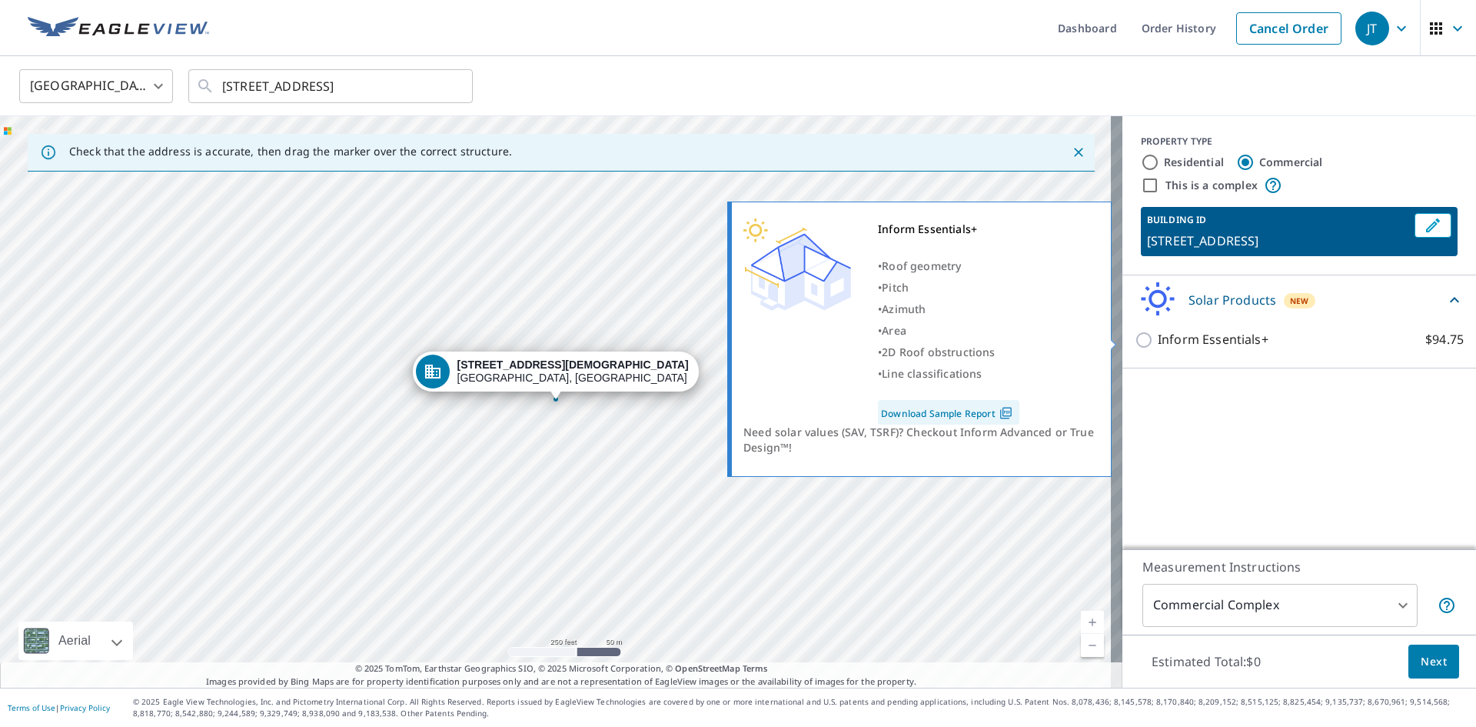
click at [1189, 332] on p "Inform Essentials+" at bounding box center [1213, 339] width 111 height 19
click at [1158, 332] on input "Inform Essentials+ $94.75" at bounding box center [1146, 340] width 23 height 18
checkbox input "true"
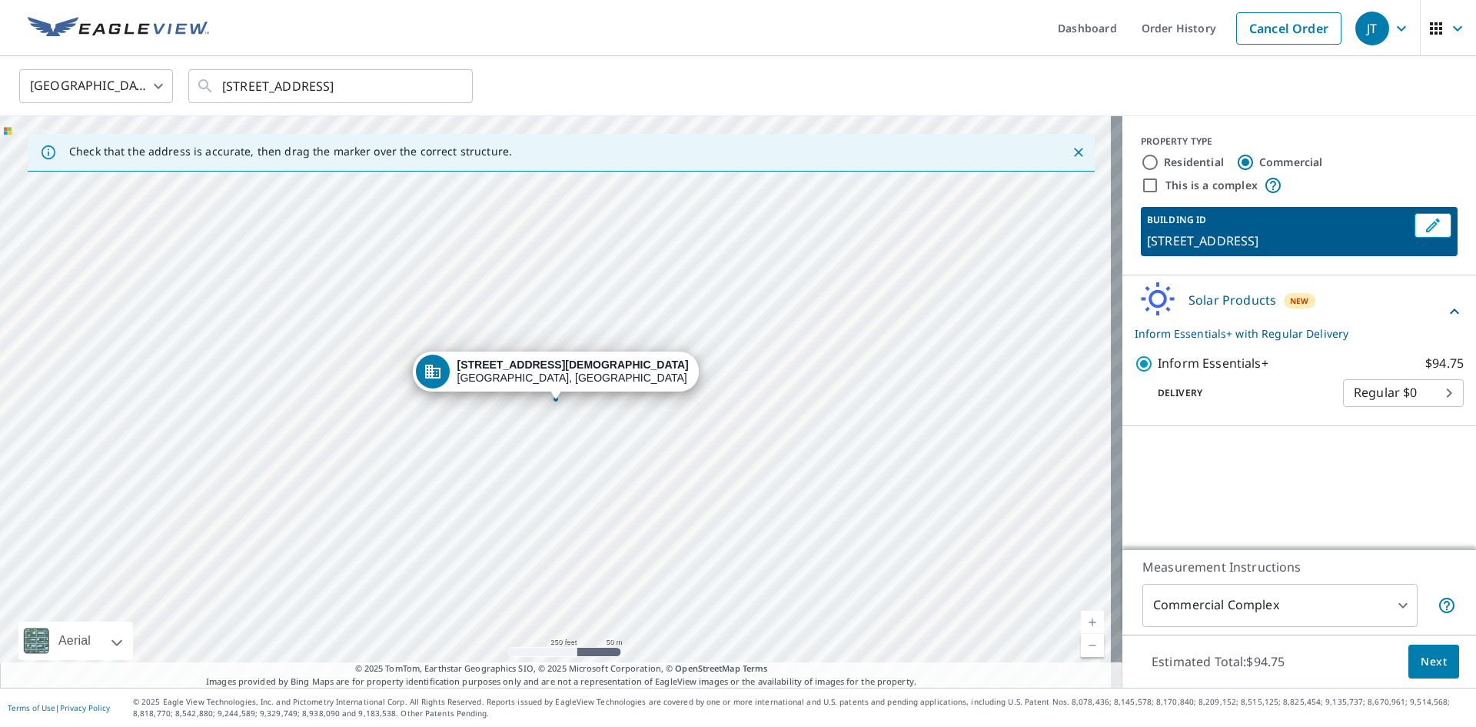
click at [1390, 387] on body "JT JT Dashboard Order History Cancel Order JT [GEOGRAPHIC_DATA] [GEOGRAPHIC_DAT…" at bounding box center [738, 363] width 1476 height 727
click at [1284, 424] on div at bounding box center [738, 363] width 1476 height 727
click at [1280, 597] on body "JT JT Dashboard Order History Cancel Order JT [GEOGRAPHIC_DATA] [GEOGRAPHIC_DAT…" at bounding box center [738, 363] width 1476 height 727
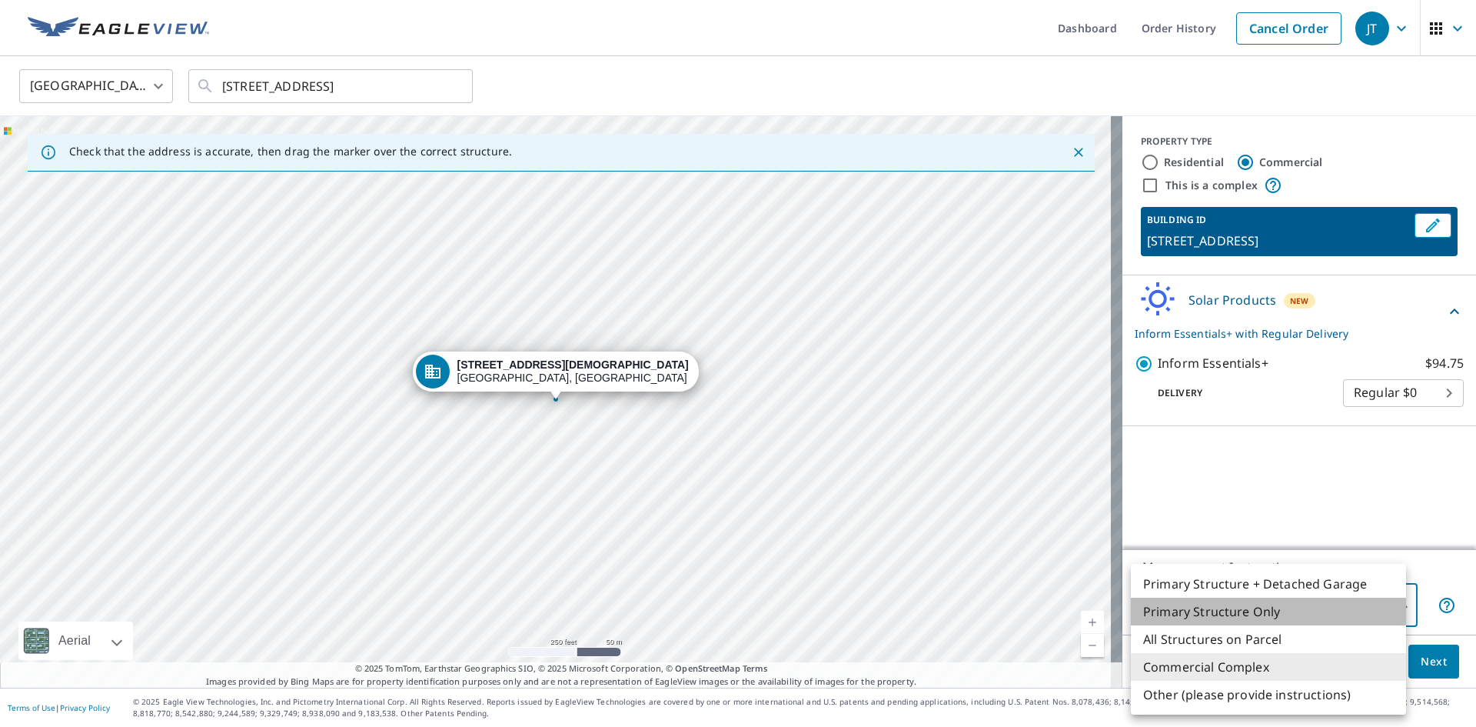
click at [1286, 617] on li "Primary Structure Only" at bounding box center [1268, 611] width 275 height 28
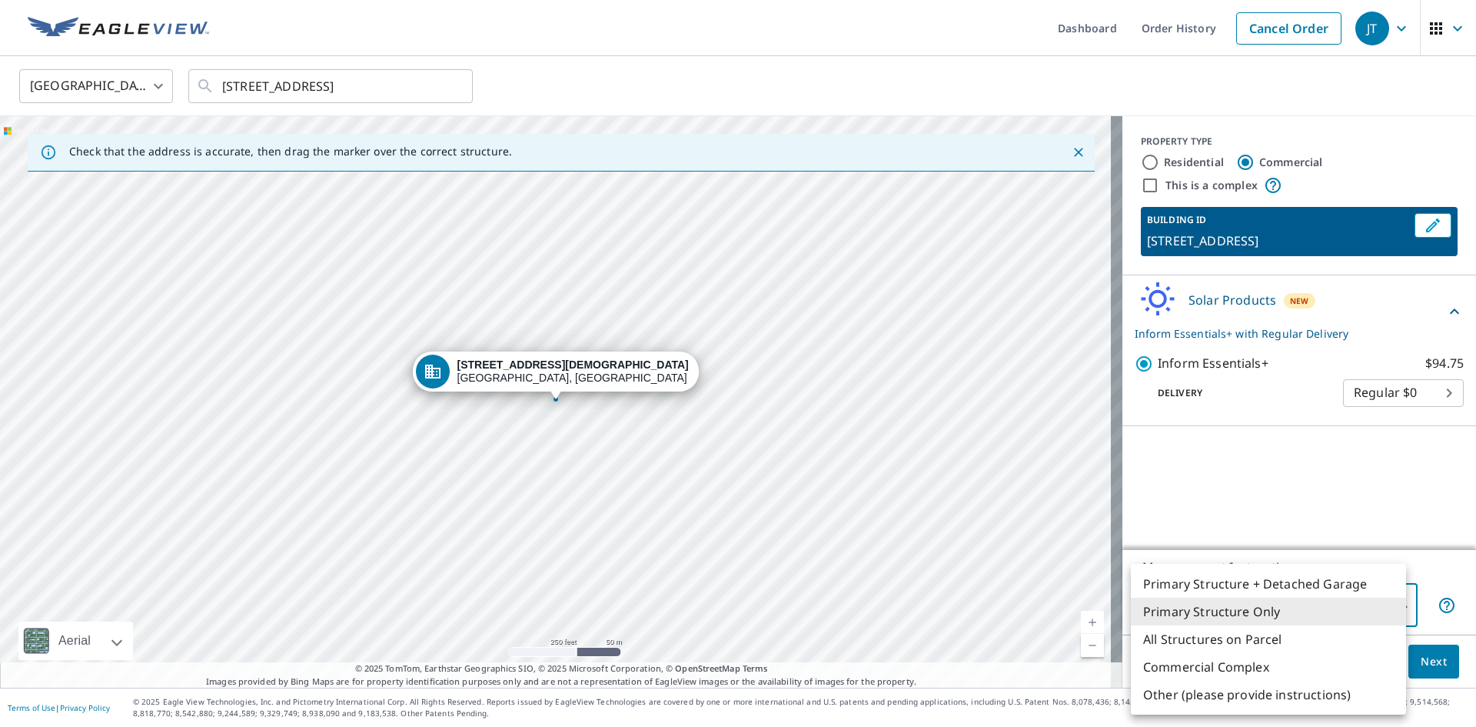
drag, startPoint x: 1349, startPoint y: 612, endPoint x: 1347, endPoint y: 602, distance: 10.1
click at [1349, 610] on body "JT JT Dashboard Order History Cancel Order JT [GEOGRAPHIC_DATA] [GEOGRAPHIC_DAT…" at bounding box center [738, 363] width 1476 height 727
click at [1348, 692] on li "Other (please provide instructions)" at bounding box center [1268, 695] width 275 height 28
type input "5"
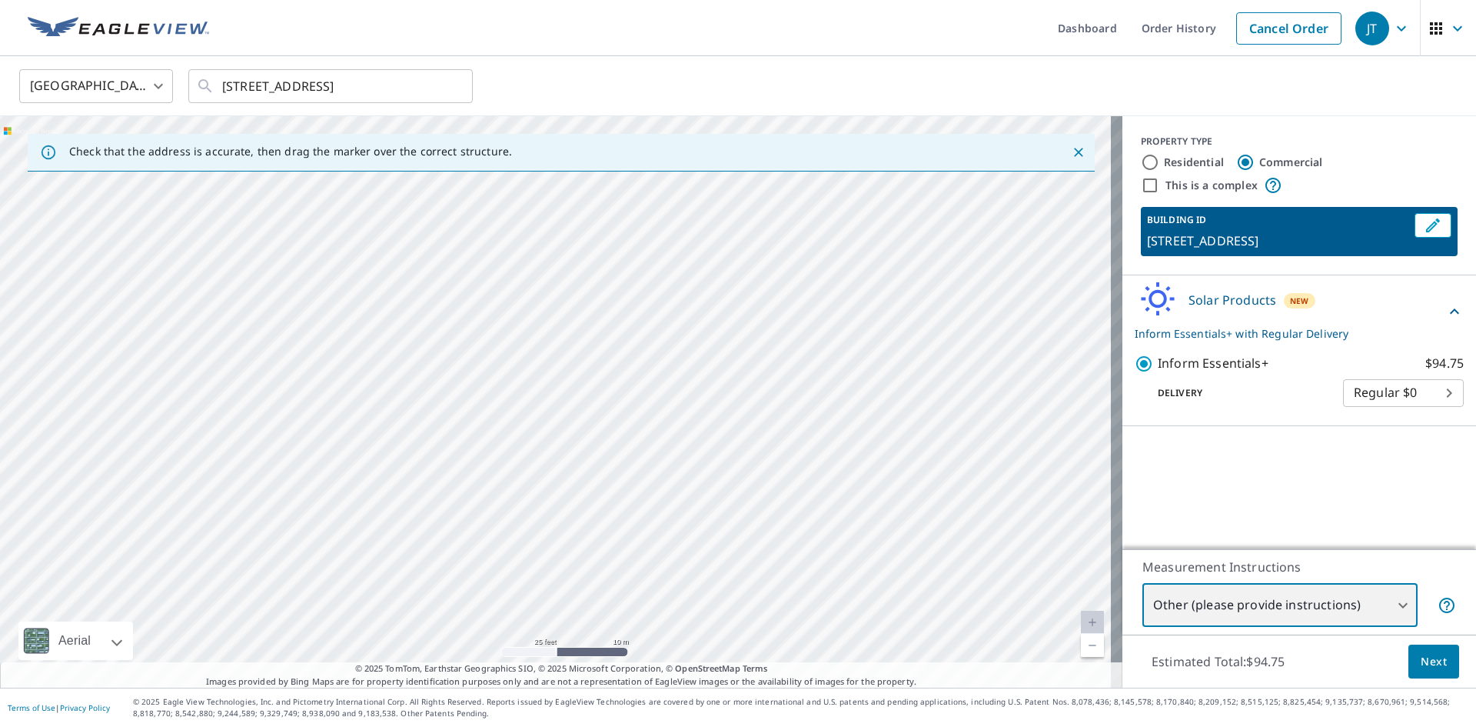
drag, startPoint x: 796, startPoint y: 441, endPoint x: 61, endPoint y: 370, distance: 738.5
click at [118, 377] on div "[STREET_ADDRESS]" at bounding box center [561, 401] width 1123 height 571
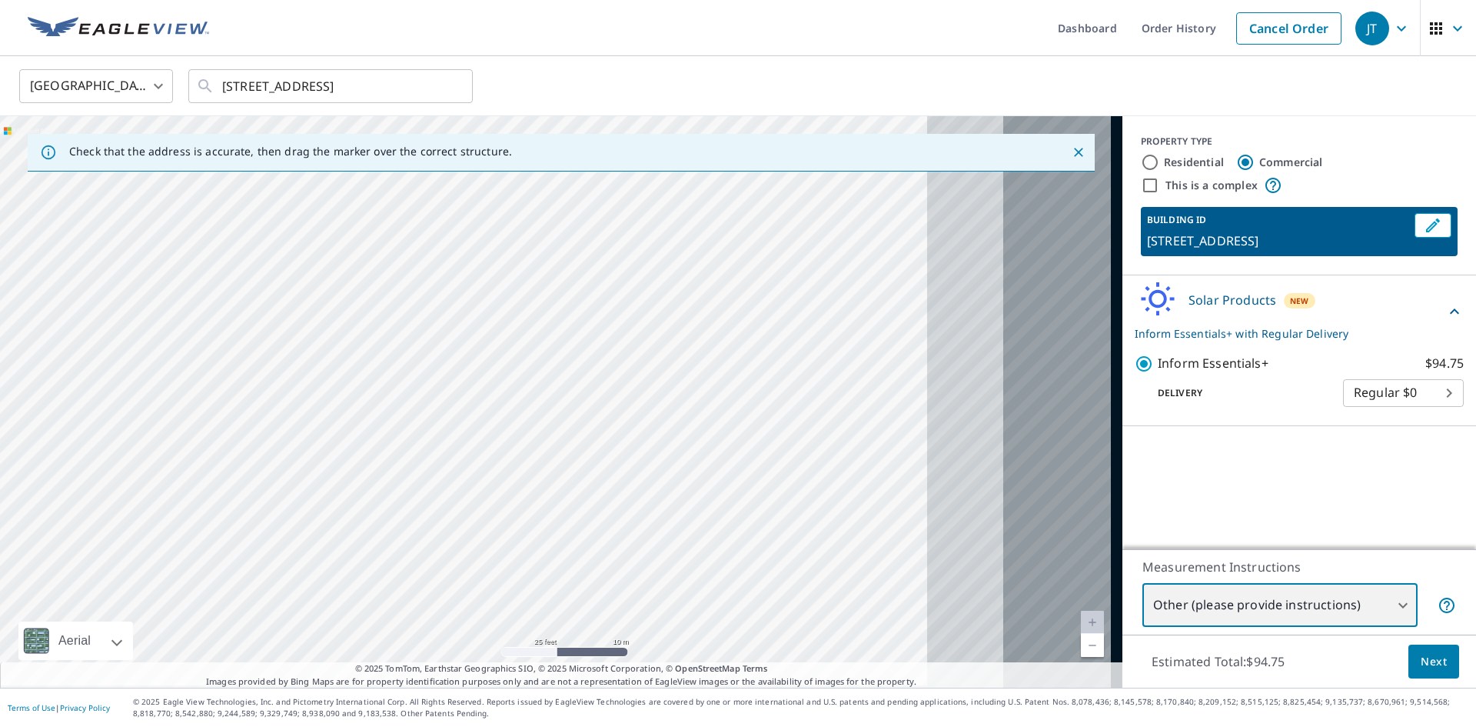
drag, startPoint x: 251, startPoint y: 364, endPoint x: 4, endPoint y: 365, distance: 247.6
click at [0, 363] on div "[STREET_ADDRESS]" at bounding box center [561, 401] width 1123 height 571
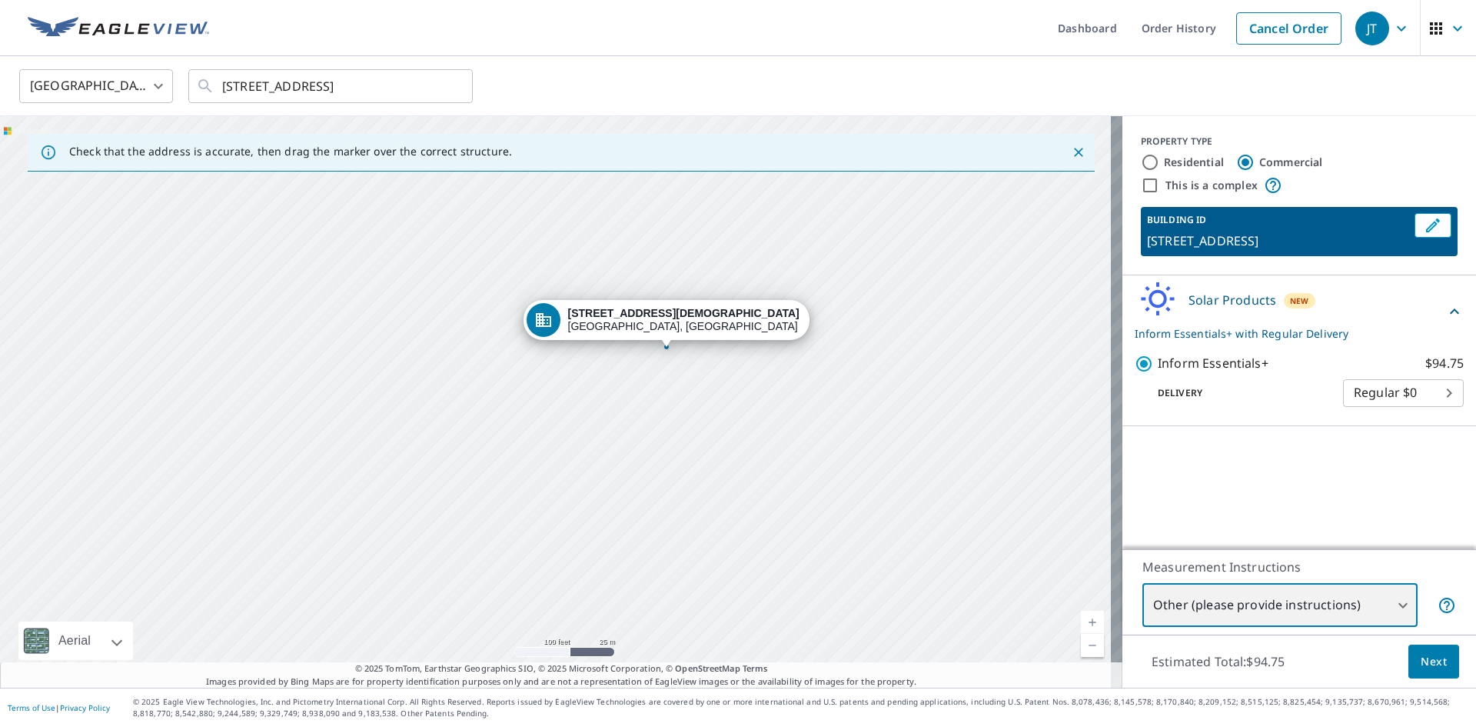
drag, startPoint x: 720, startPoint y: 392, endPoint x: 687, endPoint y: 396, distance: 34.1
click at [687, 396] on div "[STREET_ADDRESS]" at bounding box center [561, 401] width 1123 height 571
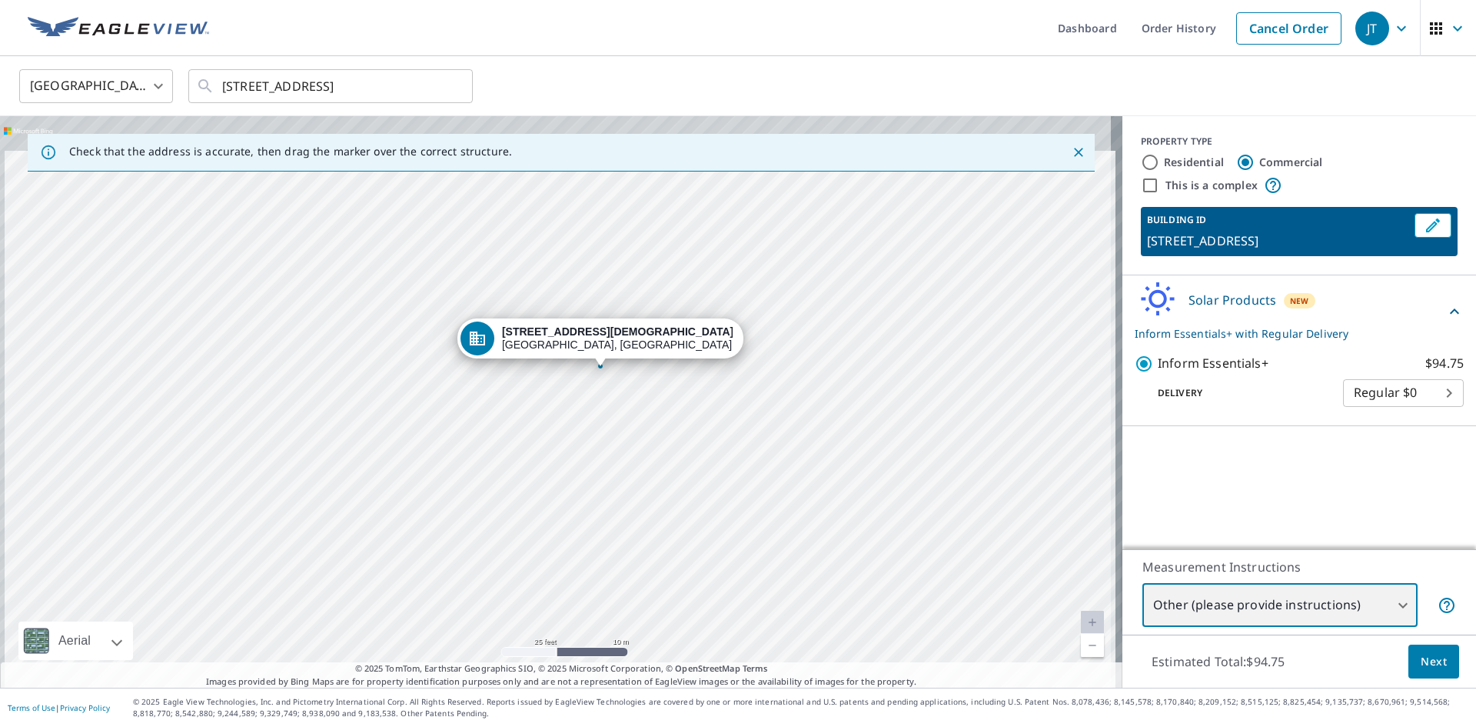
drag, startPoint x: 619, startPoint y: 398, endPoint x: 622, endPoint y: 418, distance: 21.0
click at [622, 418] on div "[STREET_ADDRESS]" at bounding box center [561, 401] width 1123 height 571
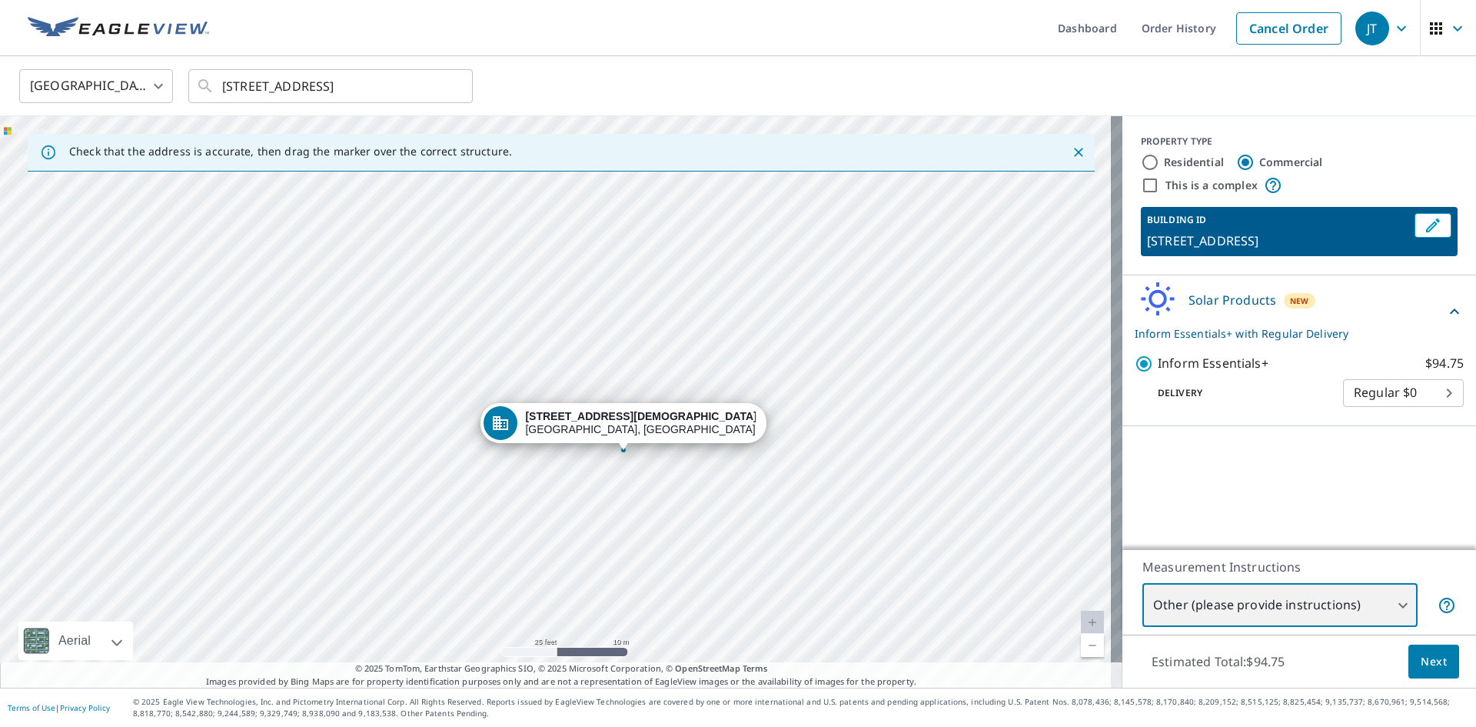
drag, startPoint x: 676, startPoint y: 522, endPoint x: 838, endPoint y: 406, distance: 199.5
click at [838, 408] on div "[STREET_ADDRESS]" at bounding box center [561, 401] width 1123 height 571
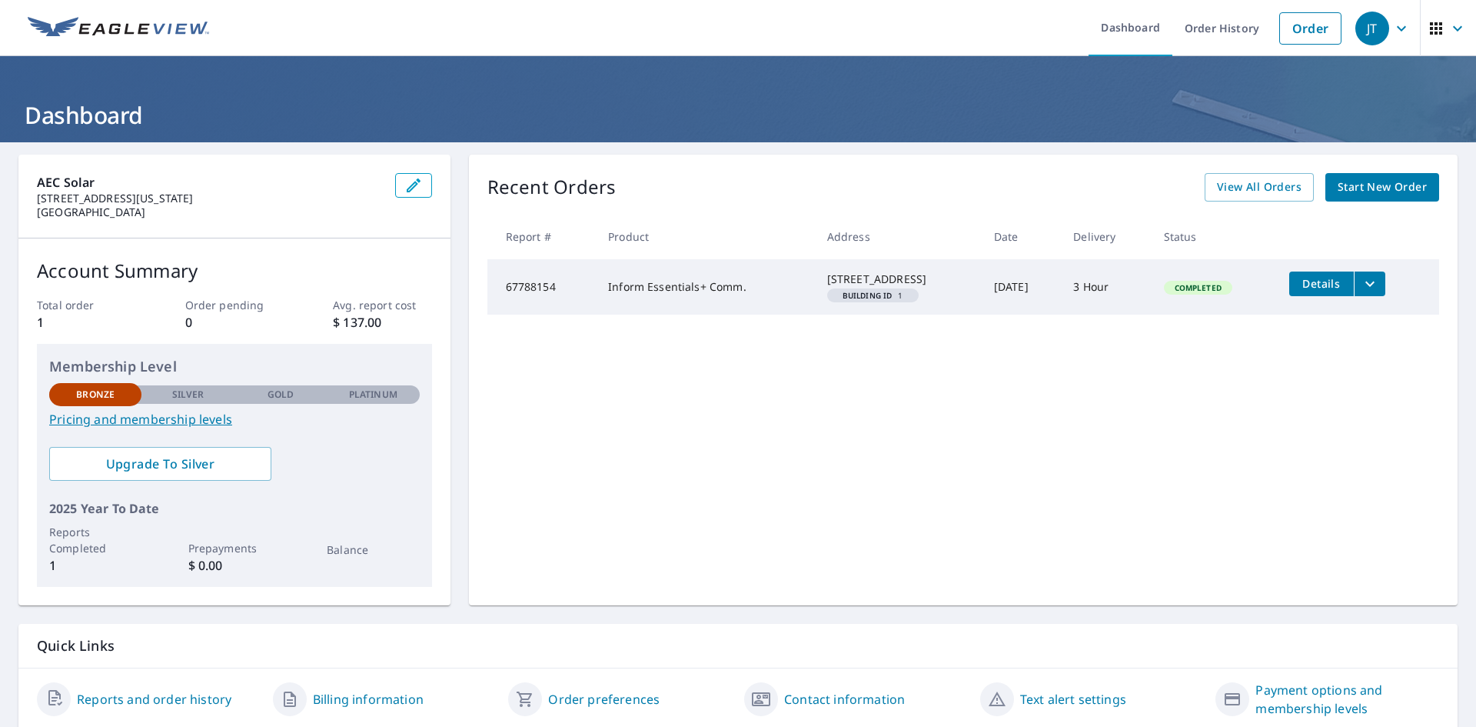
click at [1365, 290] on icon "filesDropdownBtn-67788154" at bounding box center [1370, 284] width 18 height 18
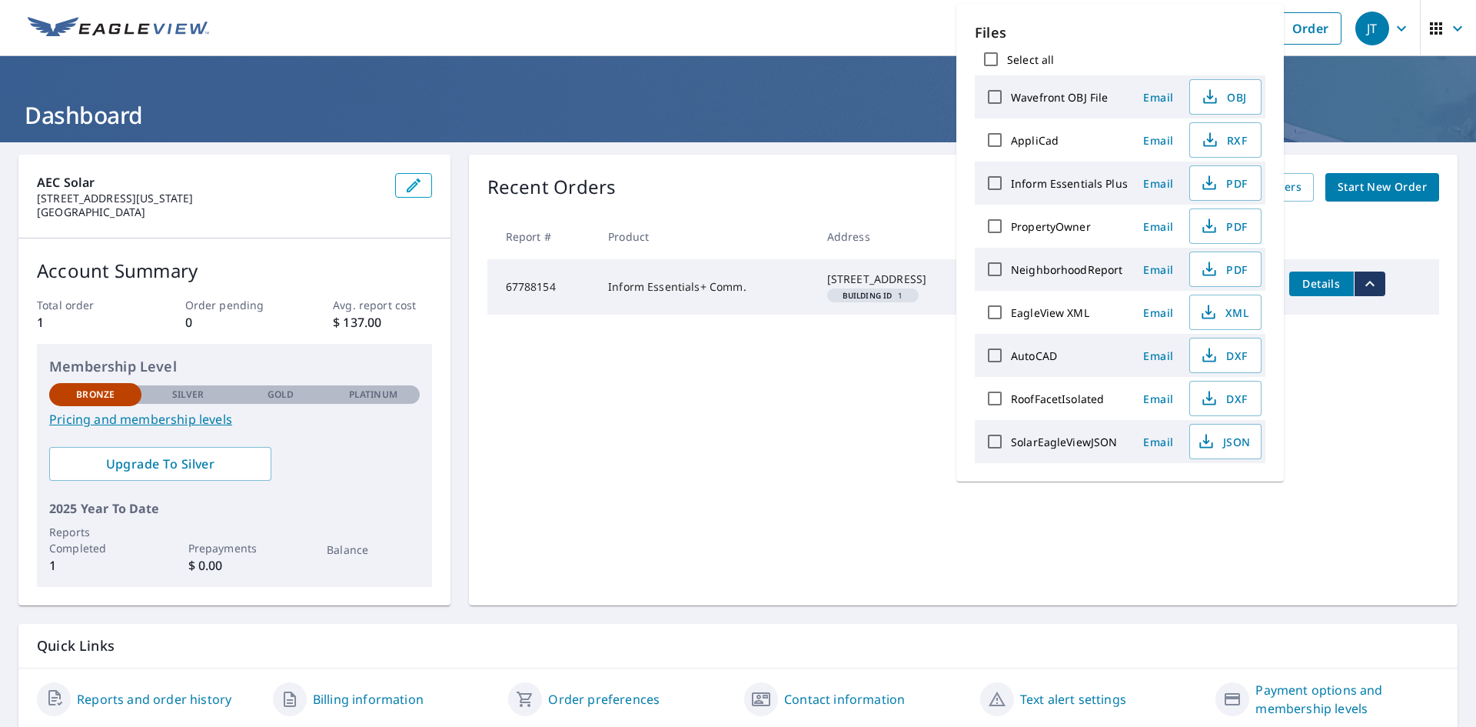
click at [1323, 298] on td "Details" at bounding box center [1358, 283] width 162 height 49
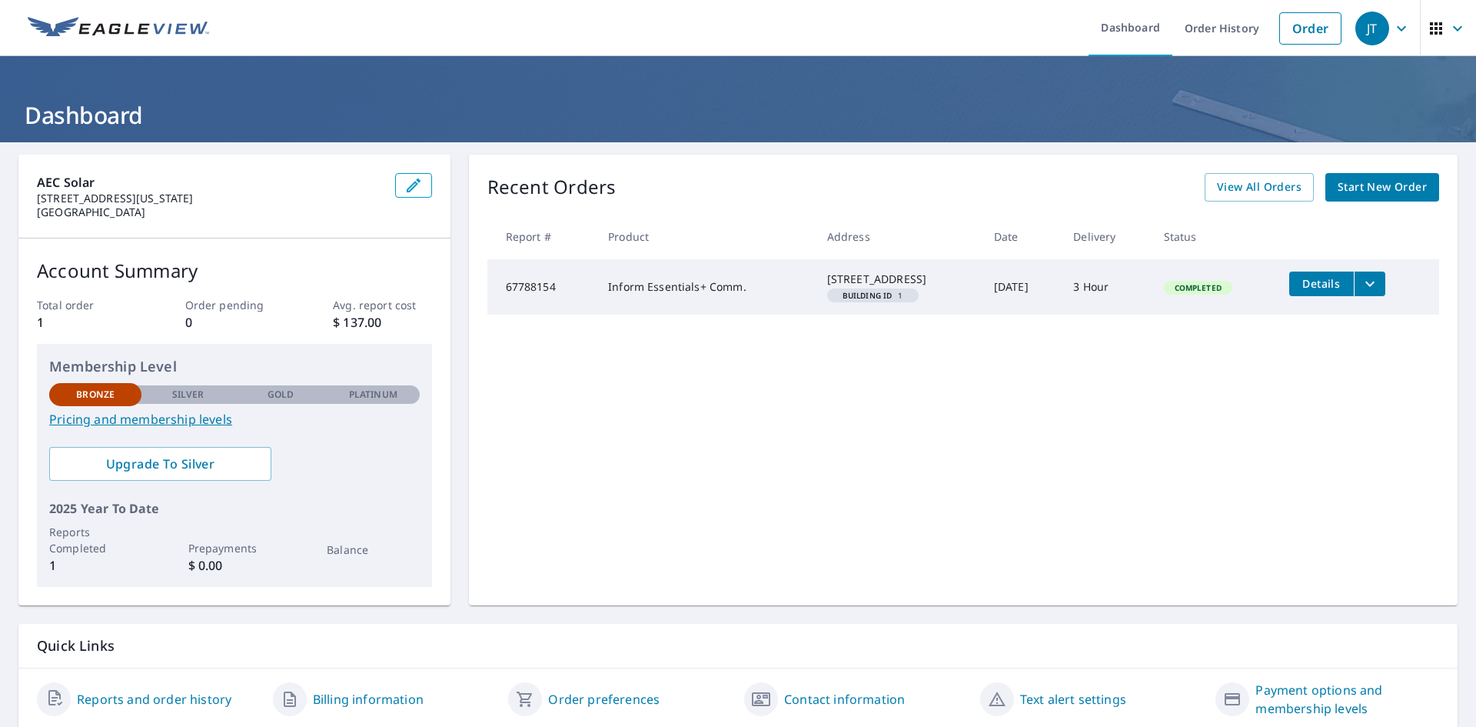
click at [1320, 288] on span "Details" at bounding box center [1322, 283] width 46 height 15
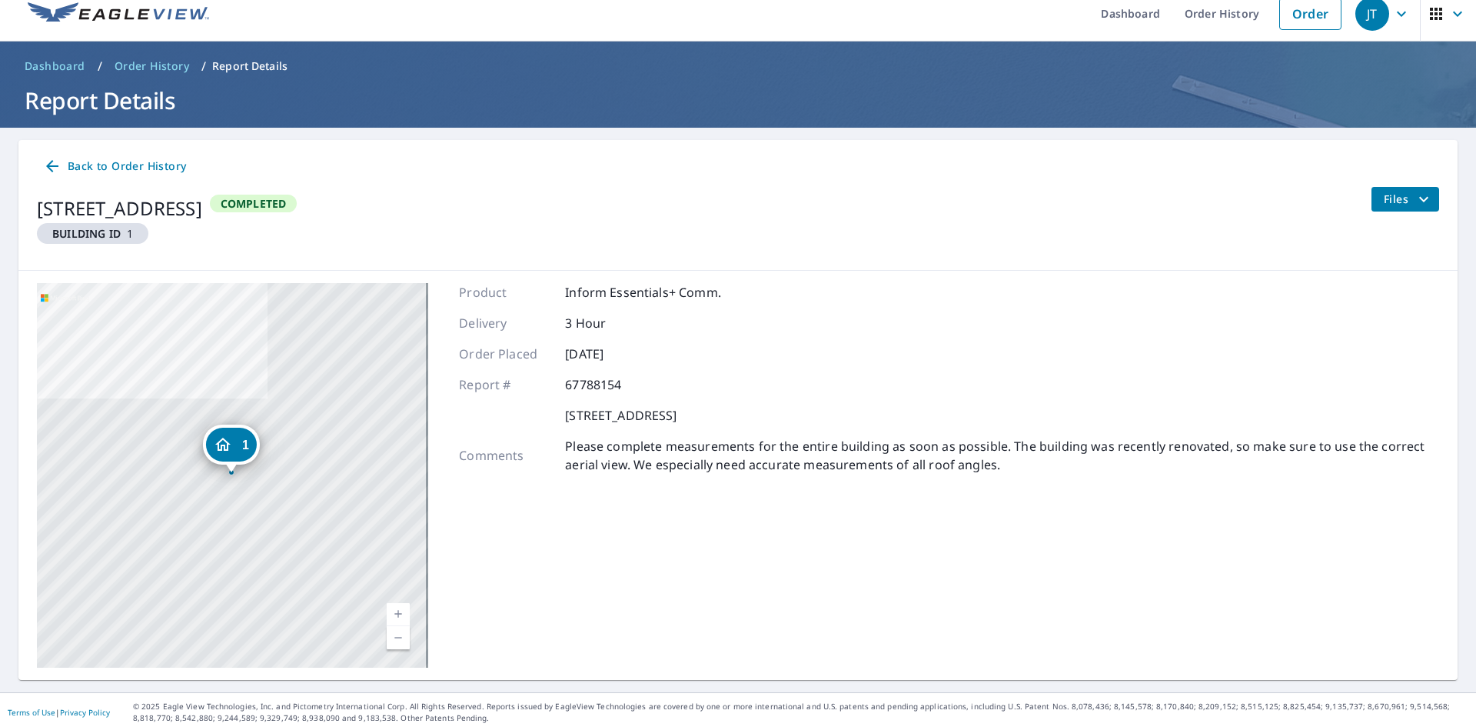
scroll to position [19, 0]
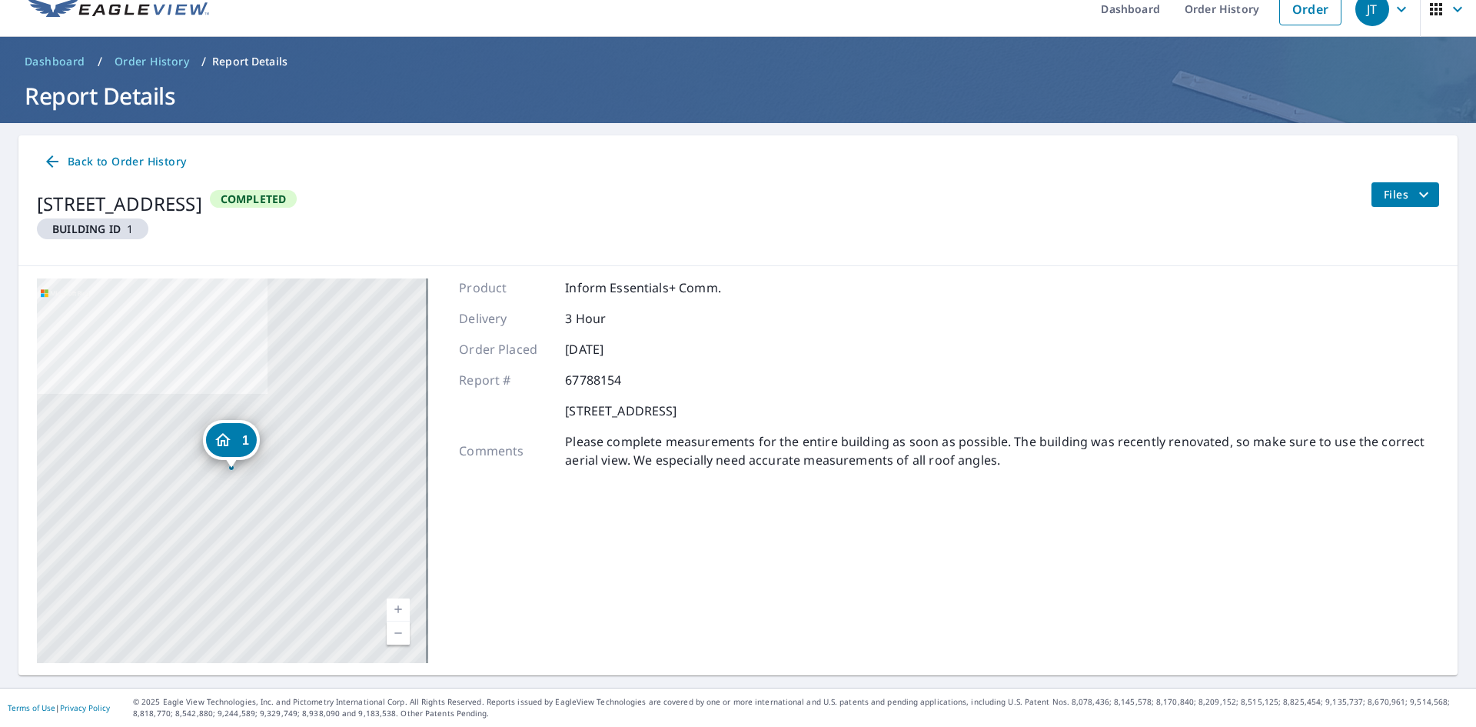
drag, startPoint x: 522, startPoint y: 635, endPoint x: 467, endPoint y: 584, distance: 75.1
drag, startPoint x: 467, startPoint y: 584, endPoint x: 394, endPoint y: 608, distance: 76.1
click at [394, 608] on link "Current Level 17, Zoom In" at bounding box center [398, 609] width 23 height 23
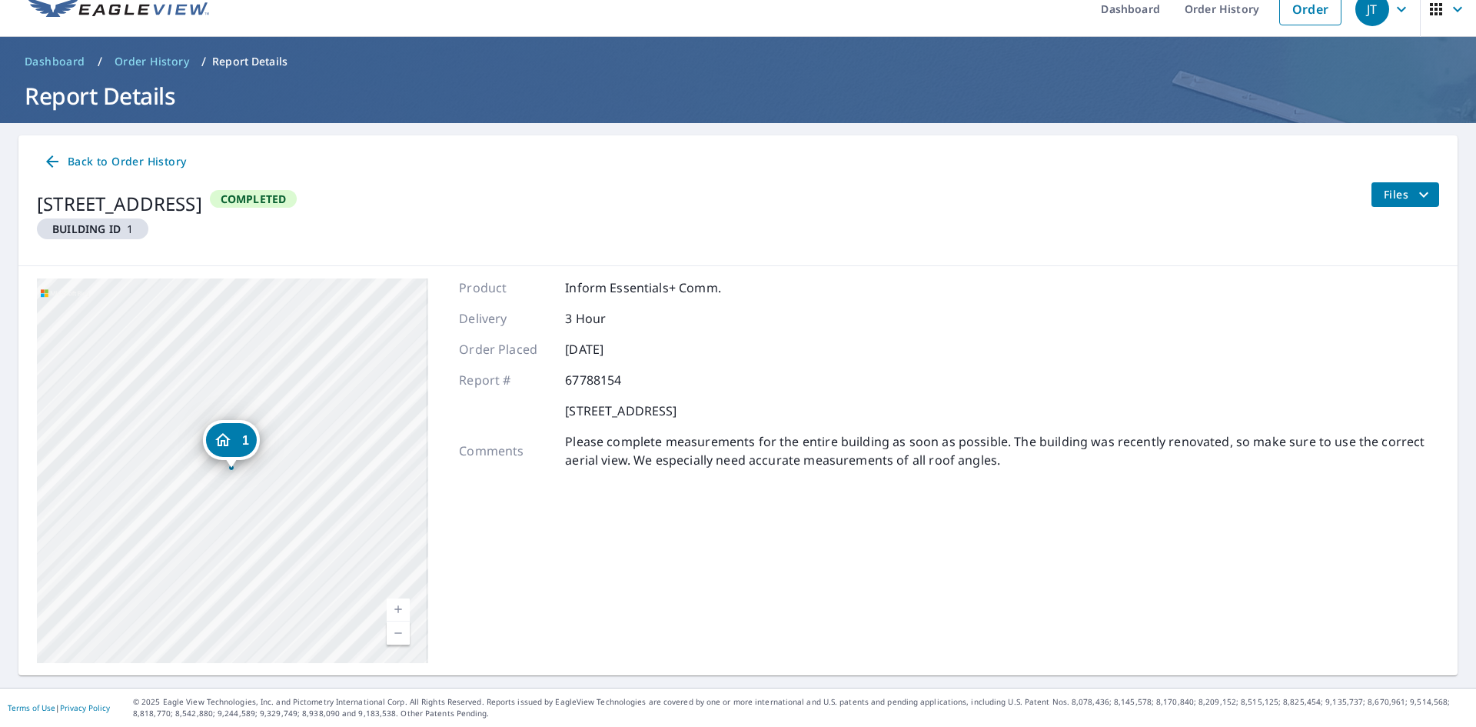
click at [394, 608] on link "Current Level 17, Zoom In" at bounding box center [398, 609] width 23 height 23
click at [394, 608] on link "Current Level 17.69484011849353, Zoom In" at bounding box center [398, 609] width 23 height 23
drag, startPoint x: 291, startPoint y: 538, endPoint x: 324, endPoint y: 543, distance: 33.4
click at [317, 545] on div "1 66 Quaker St Granville, NY 12832" at bounding box center [232, 470] width 391 height 384
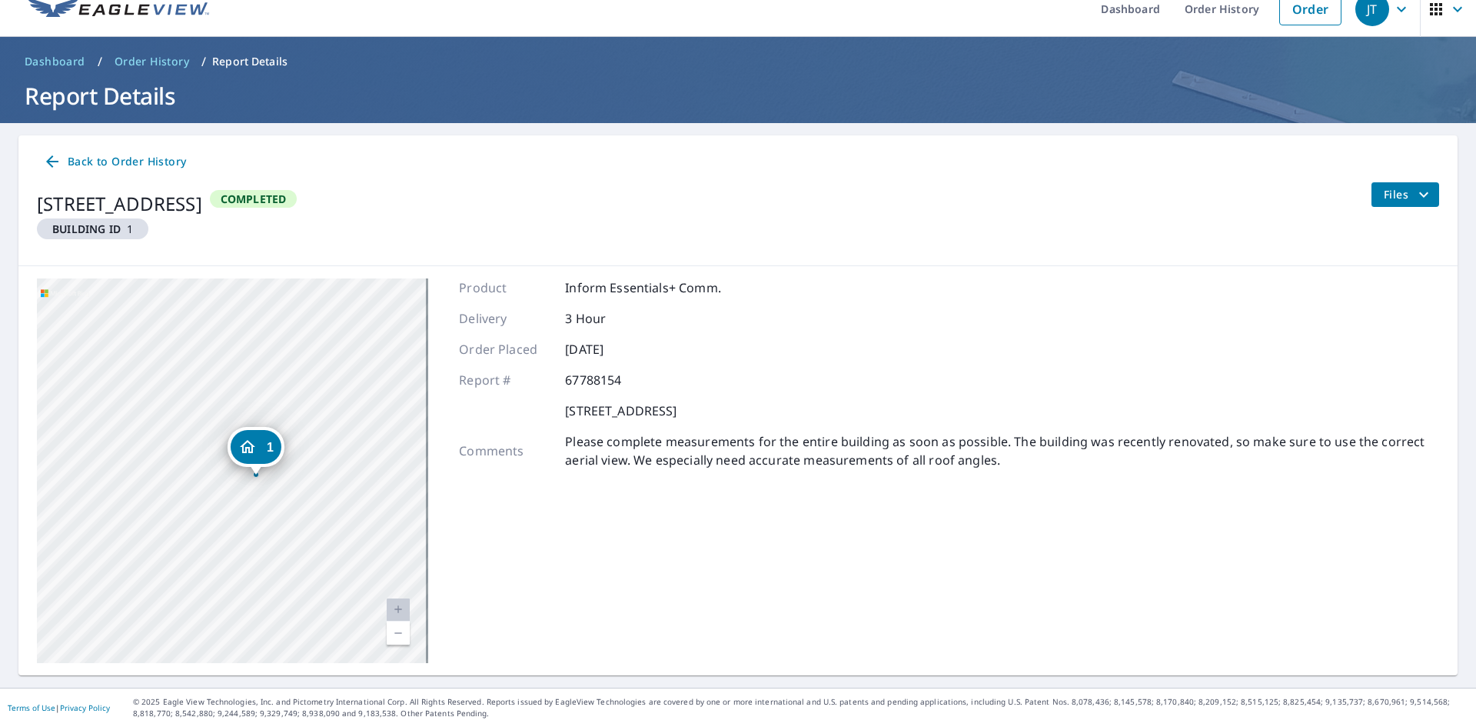
click at [390, 611] on link "Current Level 20, Zoom In Disabled" at bounding box center [398, 609] width 23 height 23
click at [398, 628] on link "Current Level 20, Zoom Out" at bounding box center [398, 632] width 23 height 23
click at [398, 628] on link "Current Level 19, Zoom Out" at bounding box center [398, 632] width 23 height 23
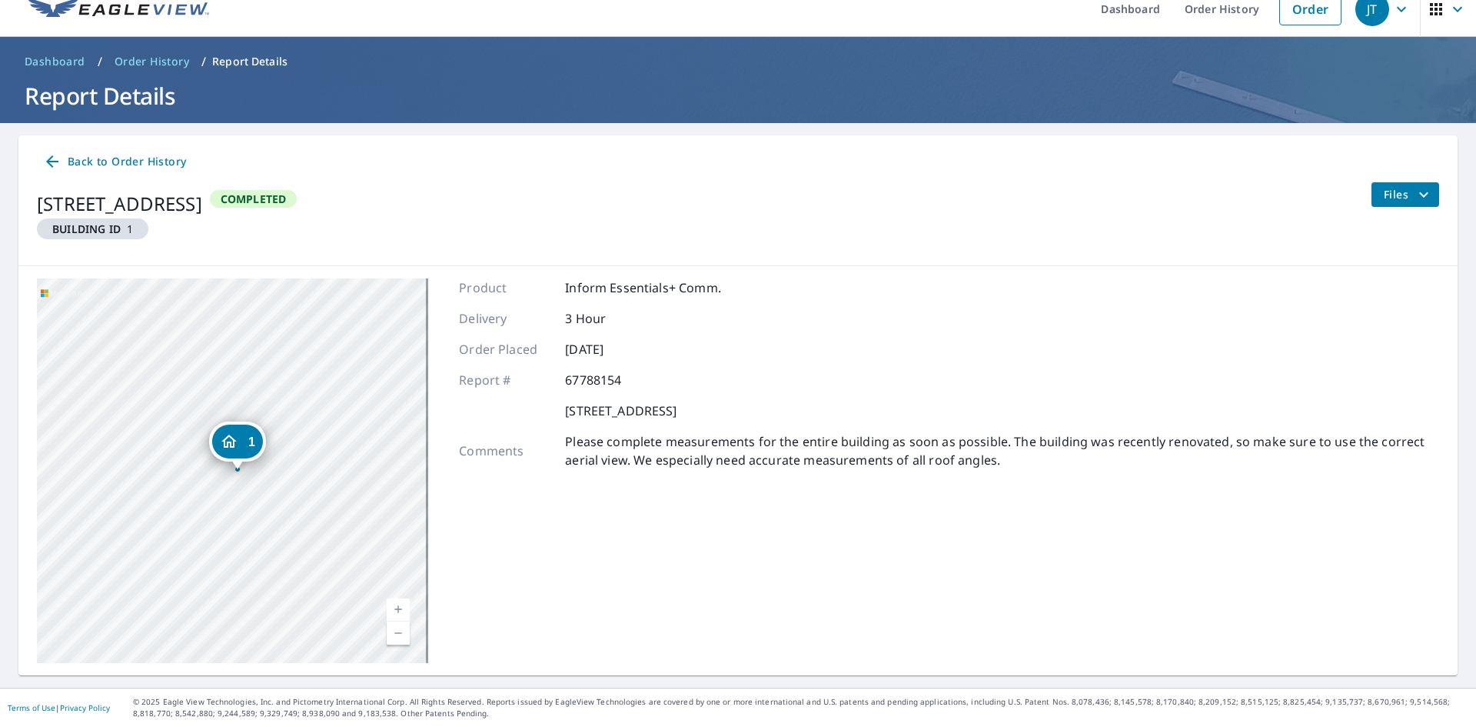
click at [393, 617] on link "Current Level 18, Zoom In" at bounding box center [398, 609] width 23 height 23
click at [392, 617] on link "Current Level 18, Zoom In" at bounding box center [398, 609] width 23 height 23
click at [392, 617] on link "Current Level 18.859584880830162, Zoom In Disabled" at bounding box center [398, 609] width 23 height 23
click at [392, 617] on link "Current Level 20, Zoom In Disabled" at bounding box center [398, 609] width 23 height 23
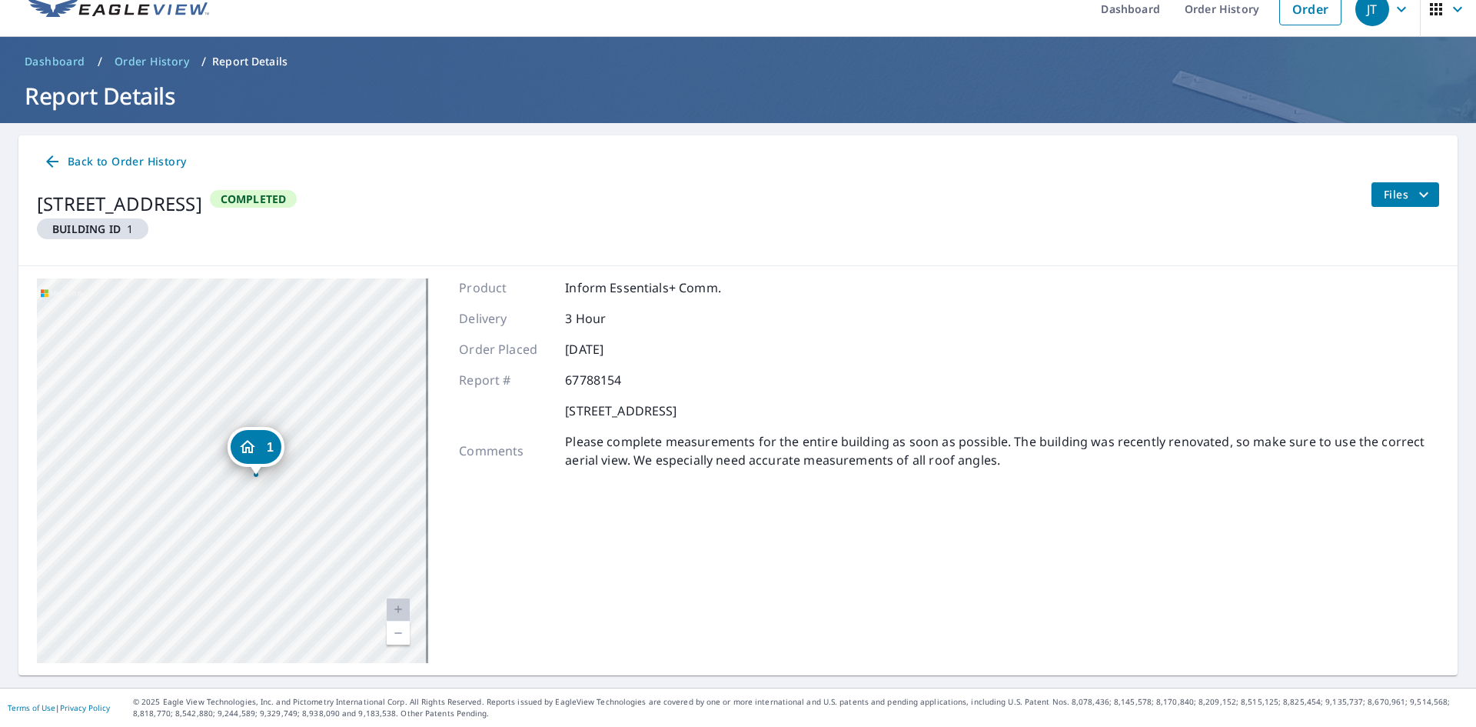
drag, startPoint x: 392, startPoint y: 617, endPoint x: 331, endPoint y: 564, distance: 81.2
click at [400, 644] on div "Aerial Road A standard road map Aerial A detailed look from above Labels Labels" at bounding box center [232, 644] width 391 height 0
drag, startPoint x: 301, startPoint y: 536, endPoint x: 335, endPoint y: 542, distance: 34.4
click at [335, 542] on div "1 66 Quaker St Granville, NY 12832" at bounding box center [232, 470] width 391 height 384
click at [401, 606] on link "Current Level 20, Zoom In Disabled" at bounding box center [398, 609] width 23 height 23
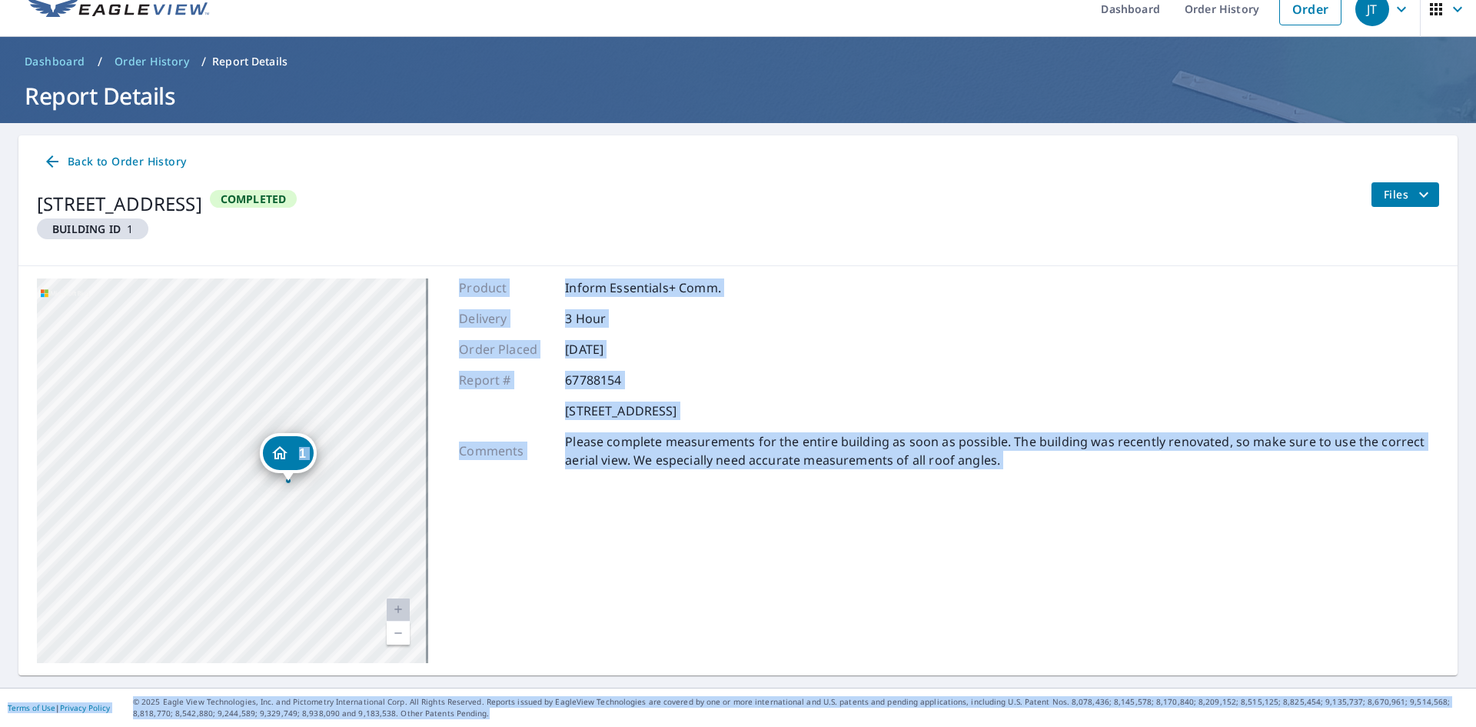
drag, startPoint x: 637, startPoint y: 330, endPoint x: 1353, endPoint y: 724, distance: 817.7
click at [1353, 724] on div "Dashboard Order History Order JT Dashboard / Order History / Report Details Rep…" at bounding box center [738, 363] width 1476 height 727
click at [753, 613] on div "Product Inform Essentials+ Comm. Delivery 3 Hour Order Placed Oct 08, 2025 Repo…" at bounding box center [949, 470] width 980 height 384
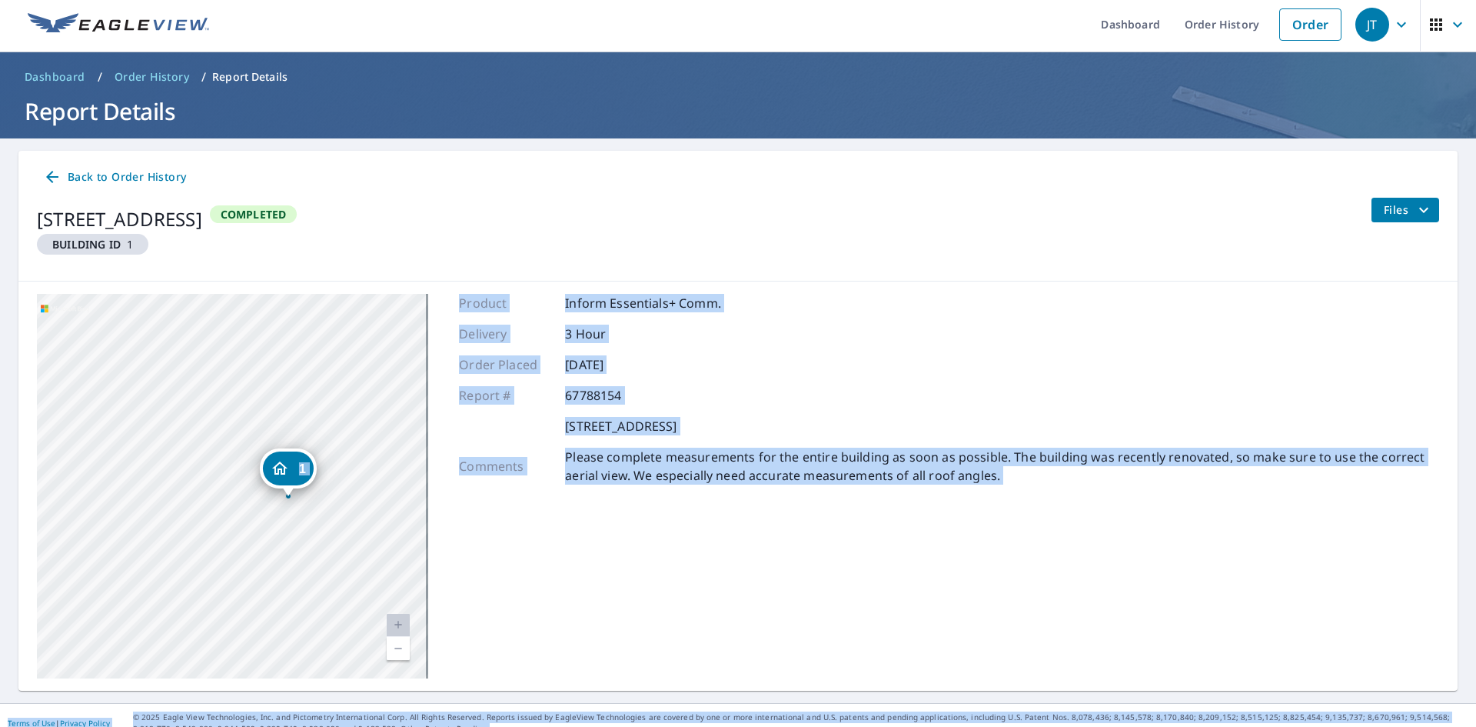
scroll to position [0, 0]
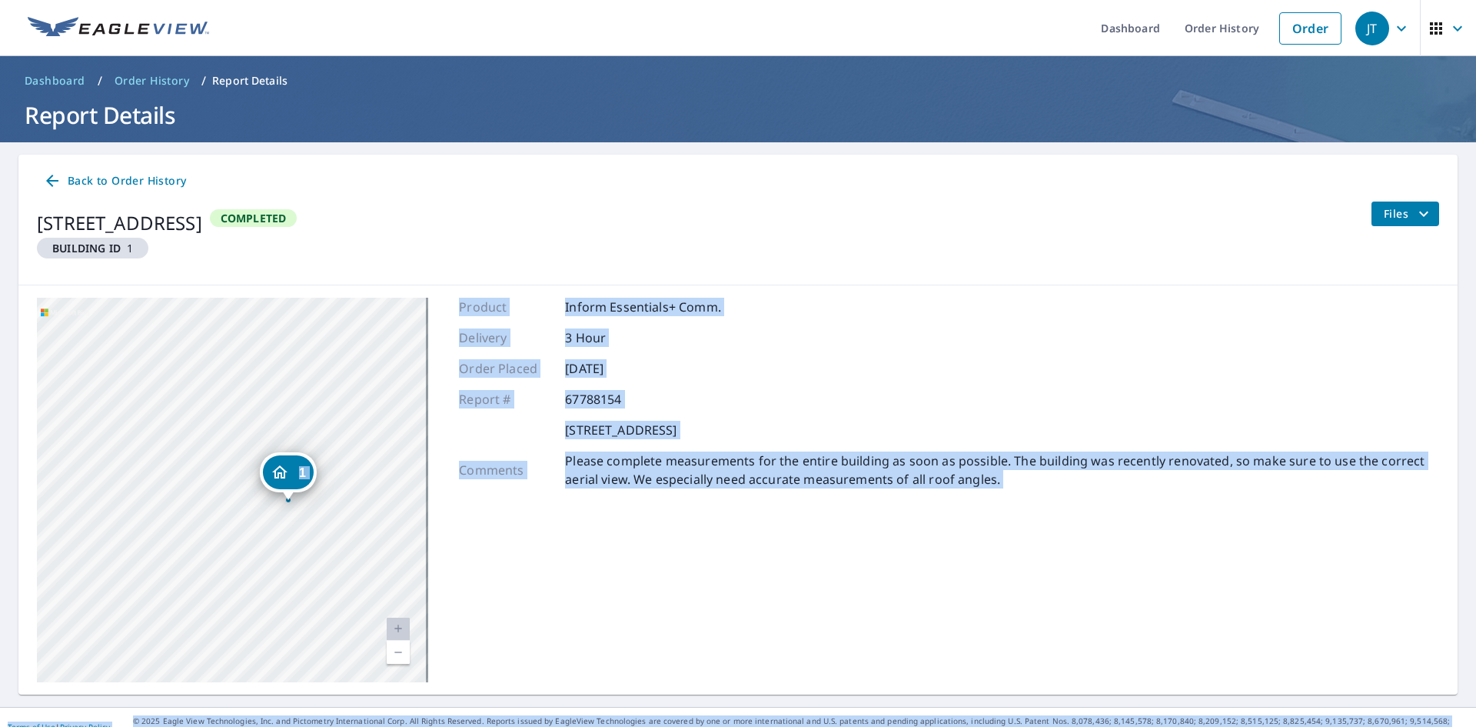
click at [1067, 465] on p "Please complete measurements for the entire building as soon as possible. The b…" at bounding box center [1002, 469] width 874 height 37
click at [1020, 484] on p "Please complete measurements for the entire building as soon as possible. The b…" at bounding box center [1002, 469] width 874 height 37
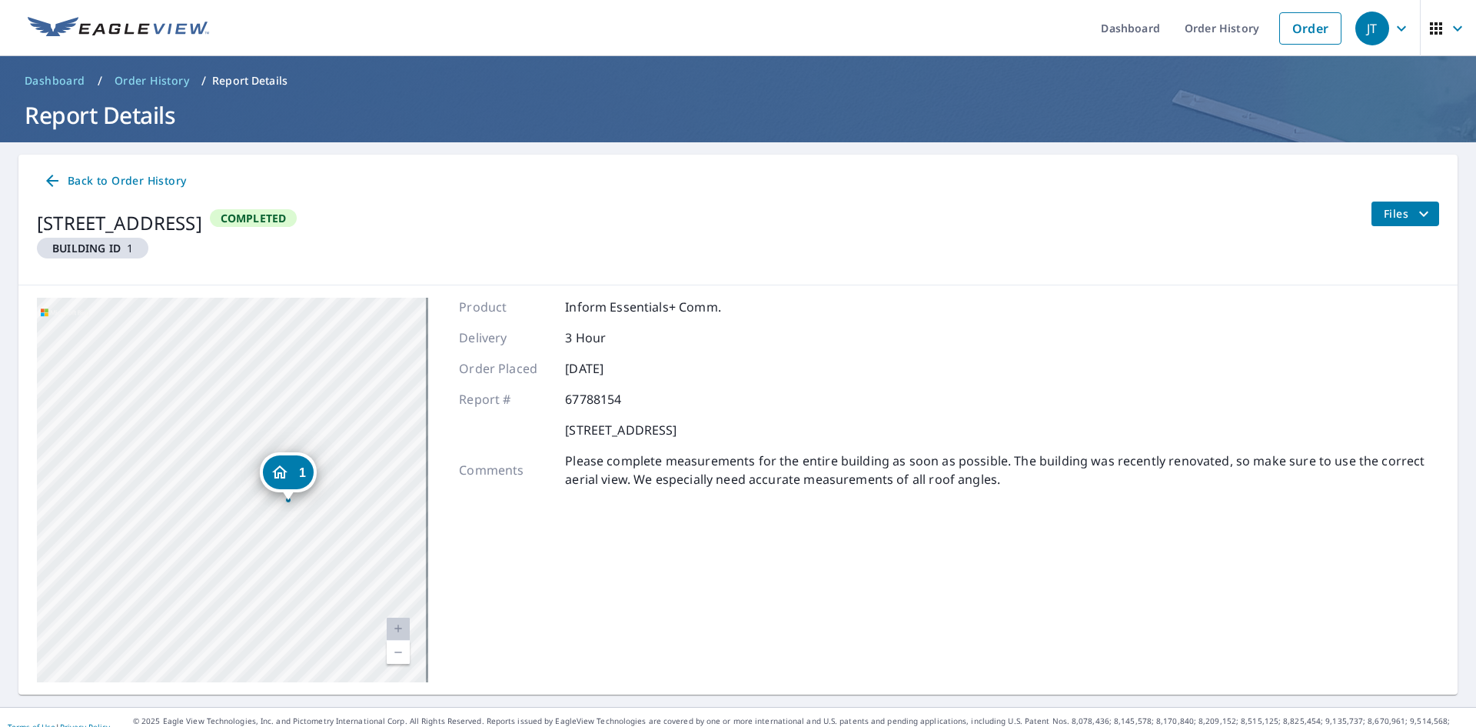
click at [1020, 484] on p "Please complete measurements for the entire building as soon as possible. The b…" at bounding box center [1002, 469] width 874 height 37
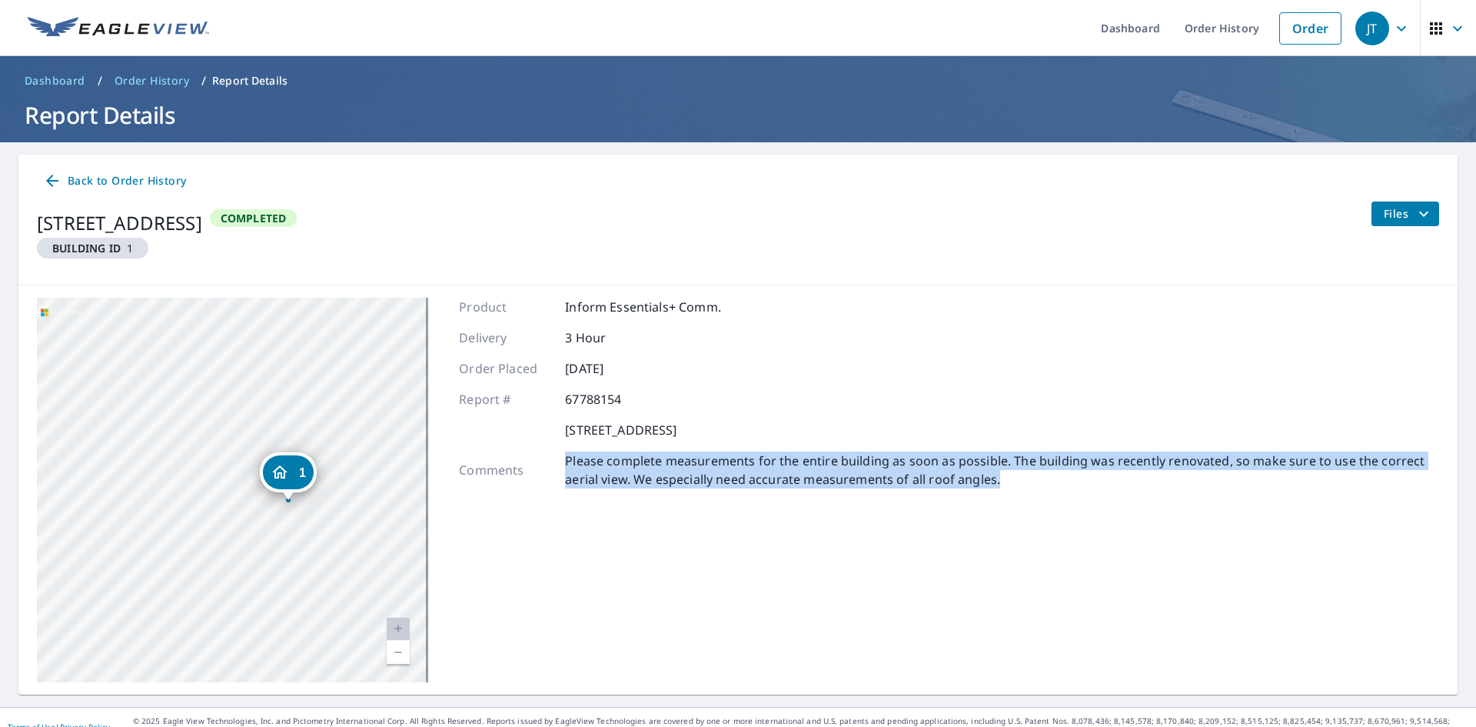
click at [1020, 484] on p "Please complete measurements for the entire building as soon as possible. The b…" at bounding box center [1002, 469] width 874 height 37
drag, startPoint x: 1020, startPoint y: 484, endPoint x: 604, endPoint y: 367, distance: 432.1
click at [618, 371] on div "Product Inform Essentials+ Comm. Delivery 3 Hour Order Placed Oct 08, 2025 Repo…" at bounding box center [949, 490] width 980 height 384
